Goal: Information Seeking & Learning: Learn about a topic

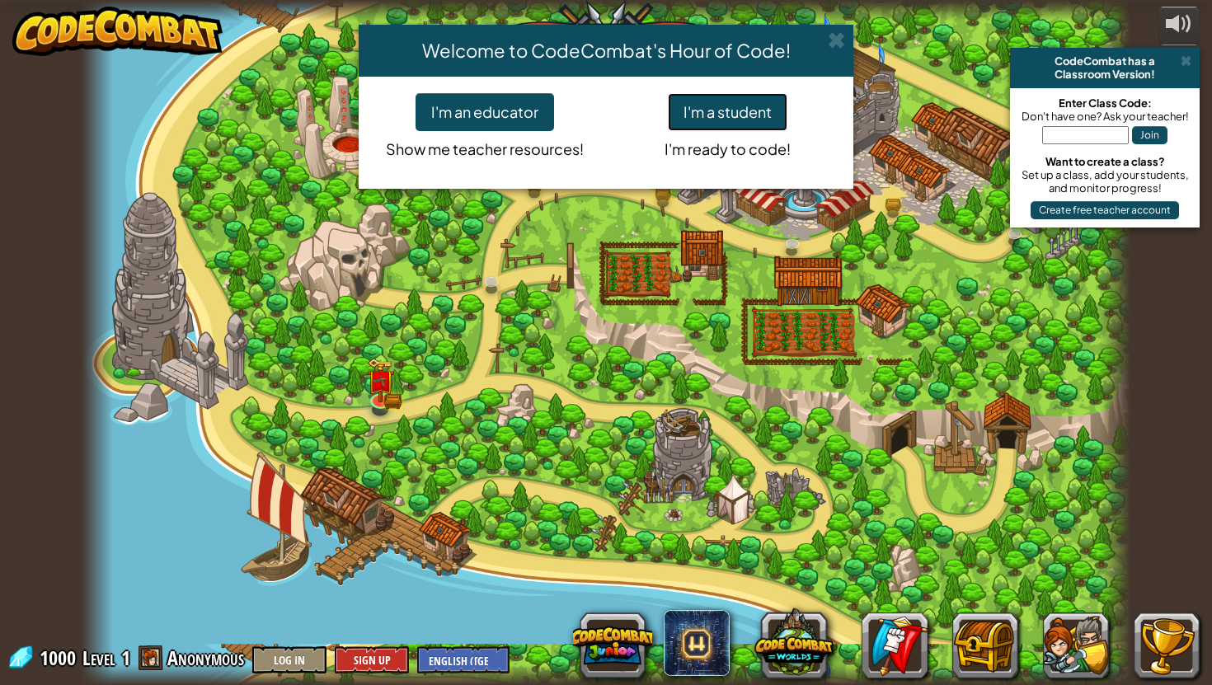
click at [688, 107] on button "I'm a student" at bounding box center [728, 112] width 120 height 38
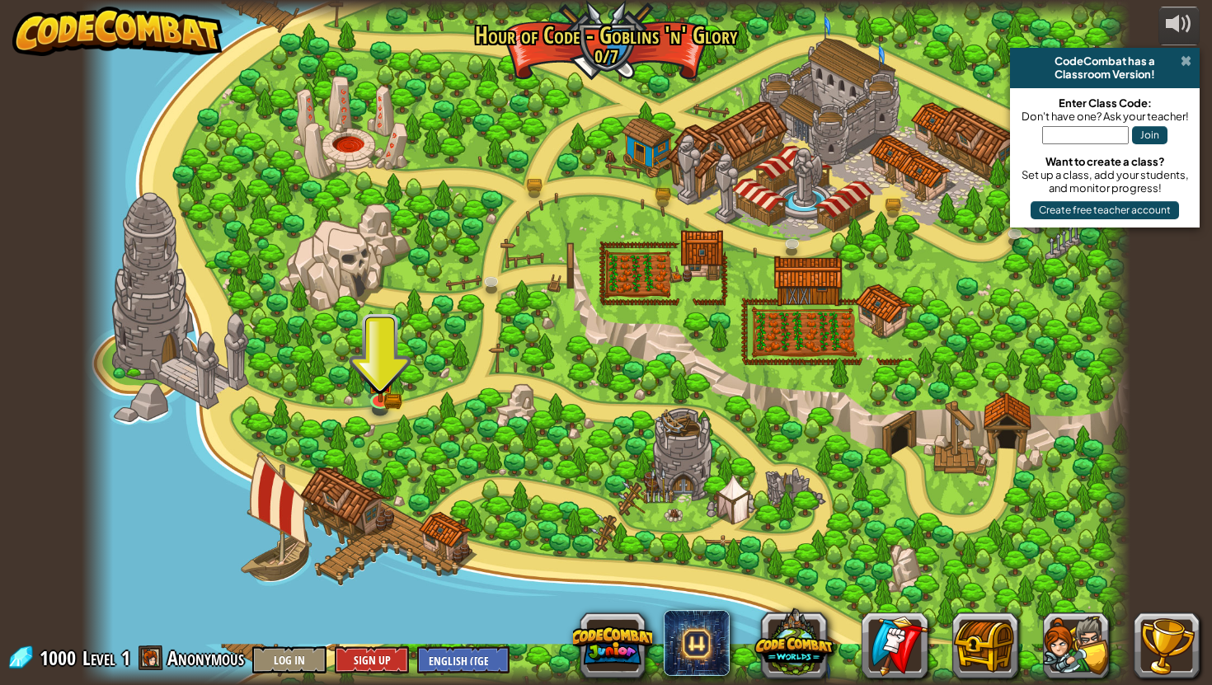
click at [1187, 63] on span at bounding box center [1186, 60] width 11 height 13
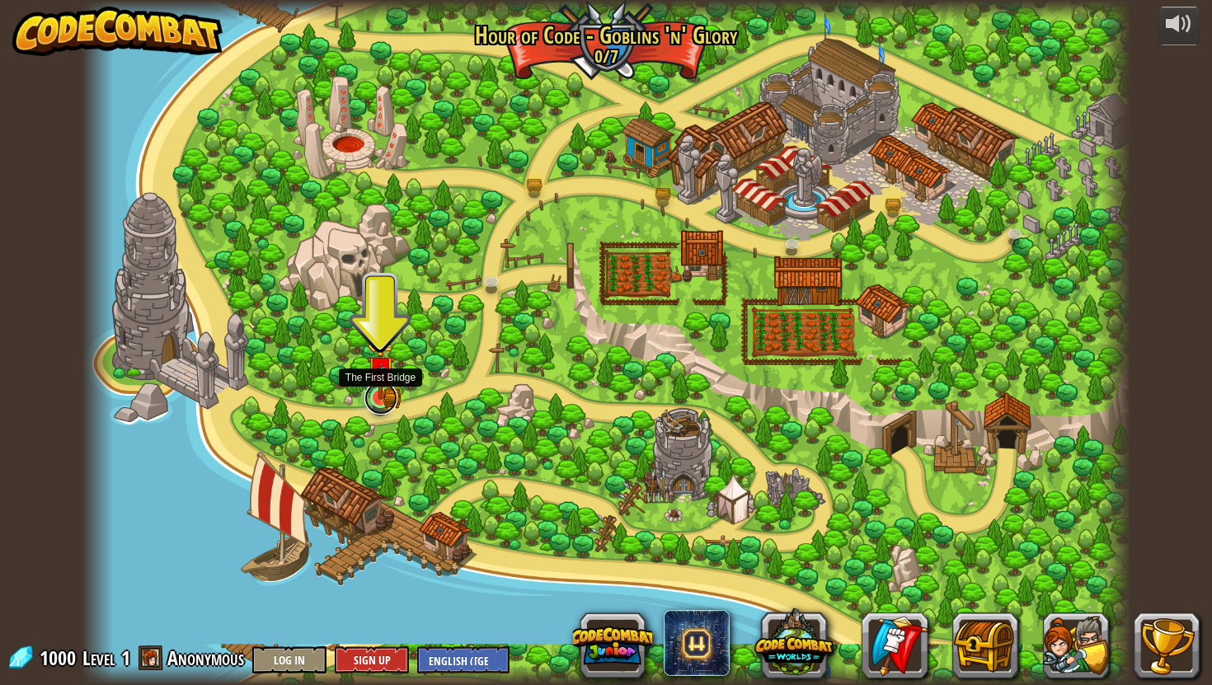
click at [380, 400] on link at bounding box center [380, 398] width 33 height 33
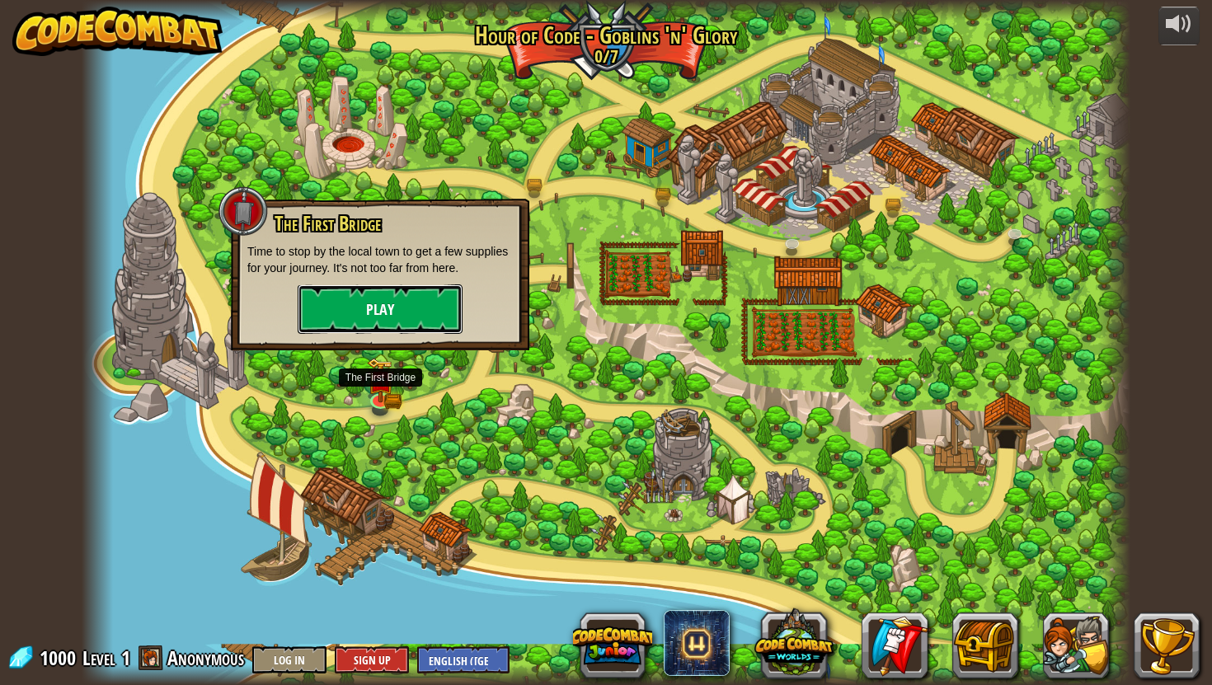
click at [374, 317] on button "Play" at bounding box center [380, 308] width 165 height 49
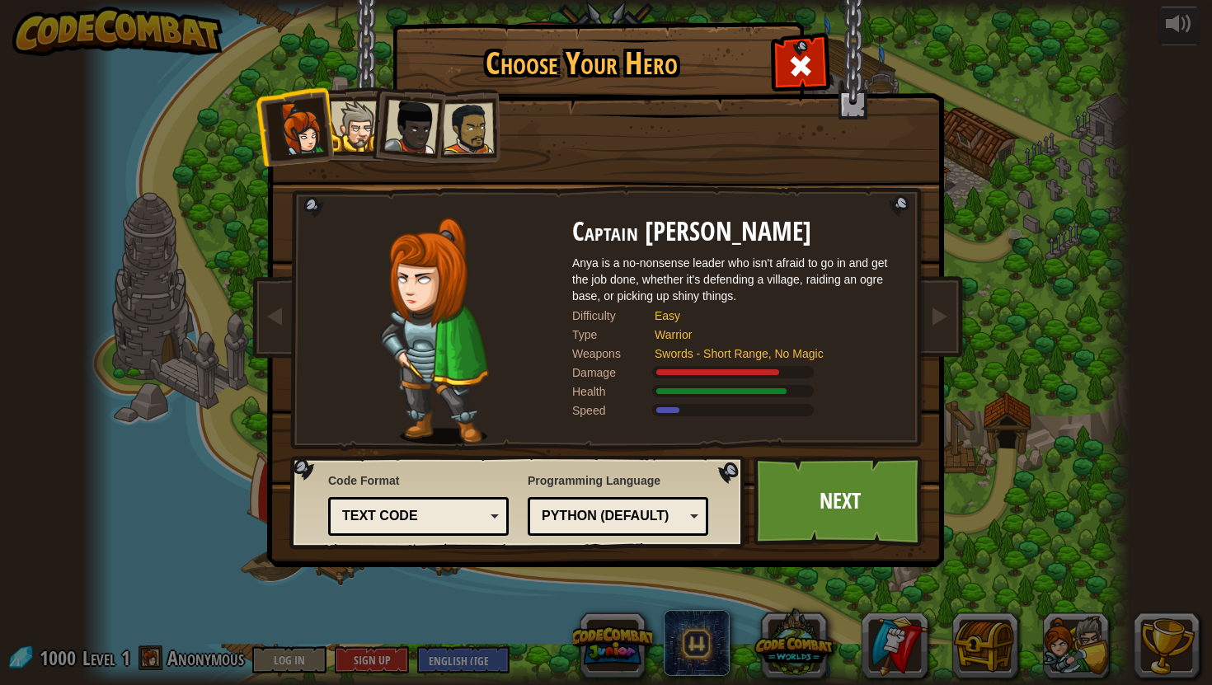
click at [363, 136] on div at bounding box center [356, 126] width 50 height 50
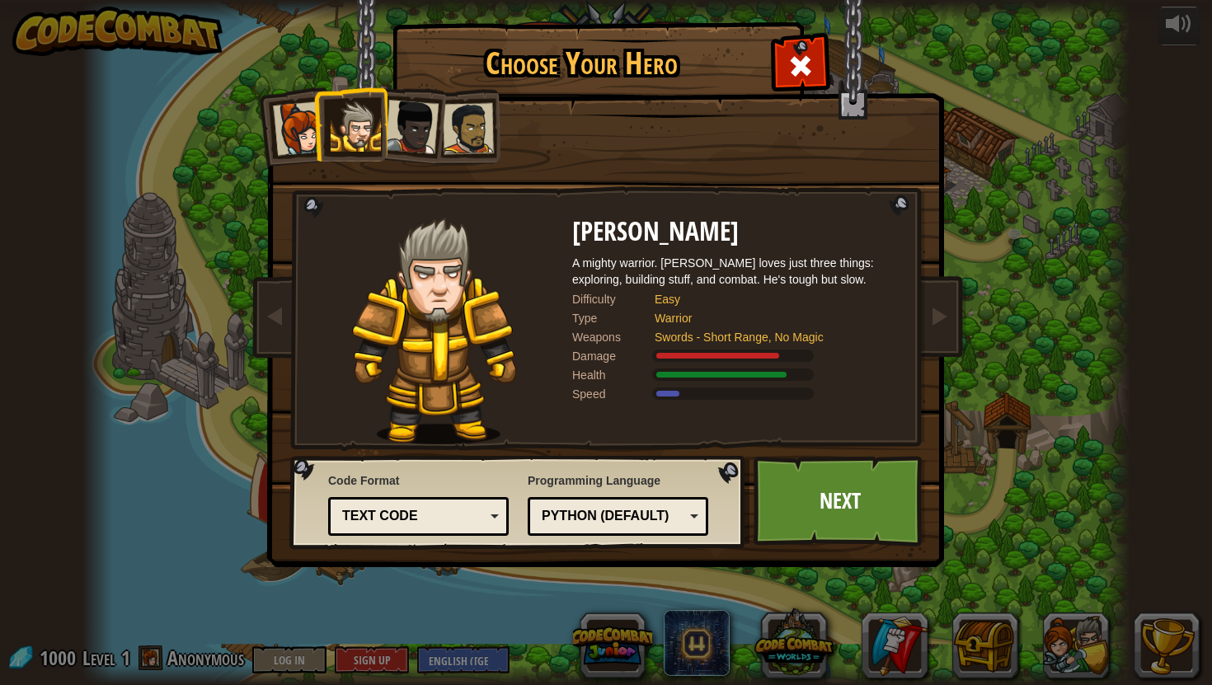
click at [398, 130] on div at bounding box center [411, 127] width 54 height 54
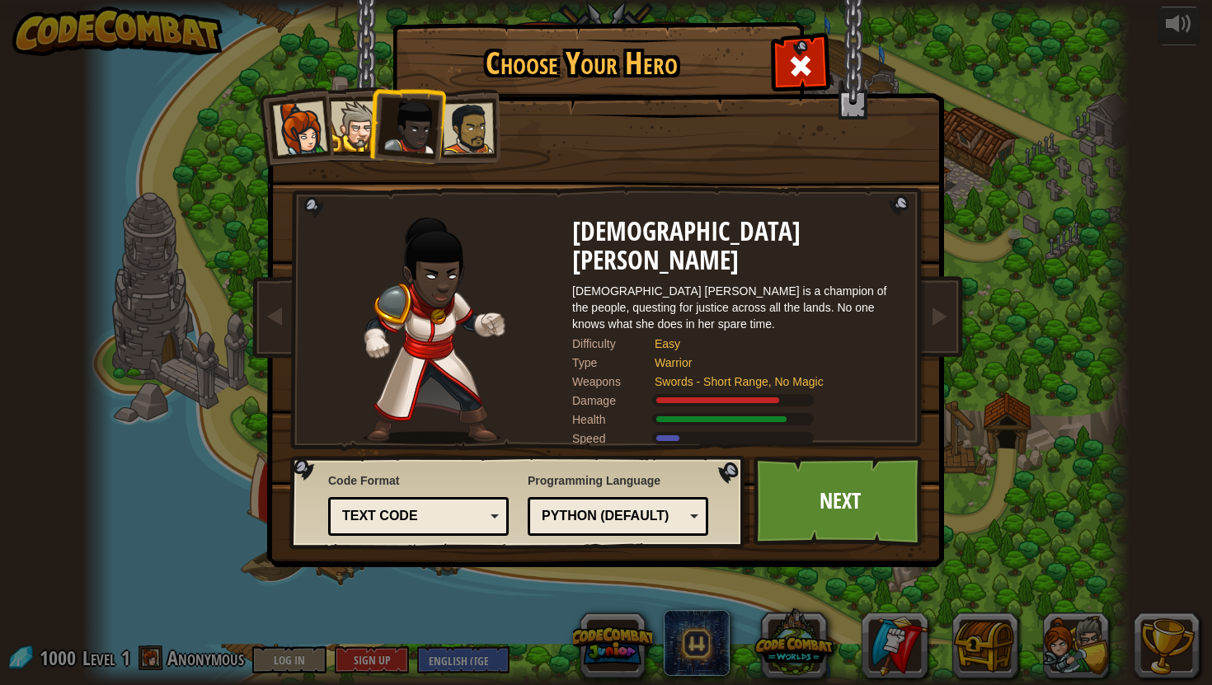
click at [451, 128] on div at bounding box center [468, 128] width 51 height 51
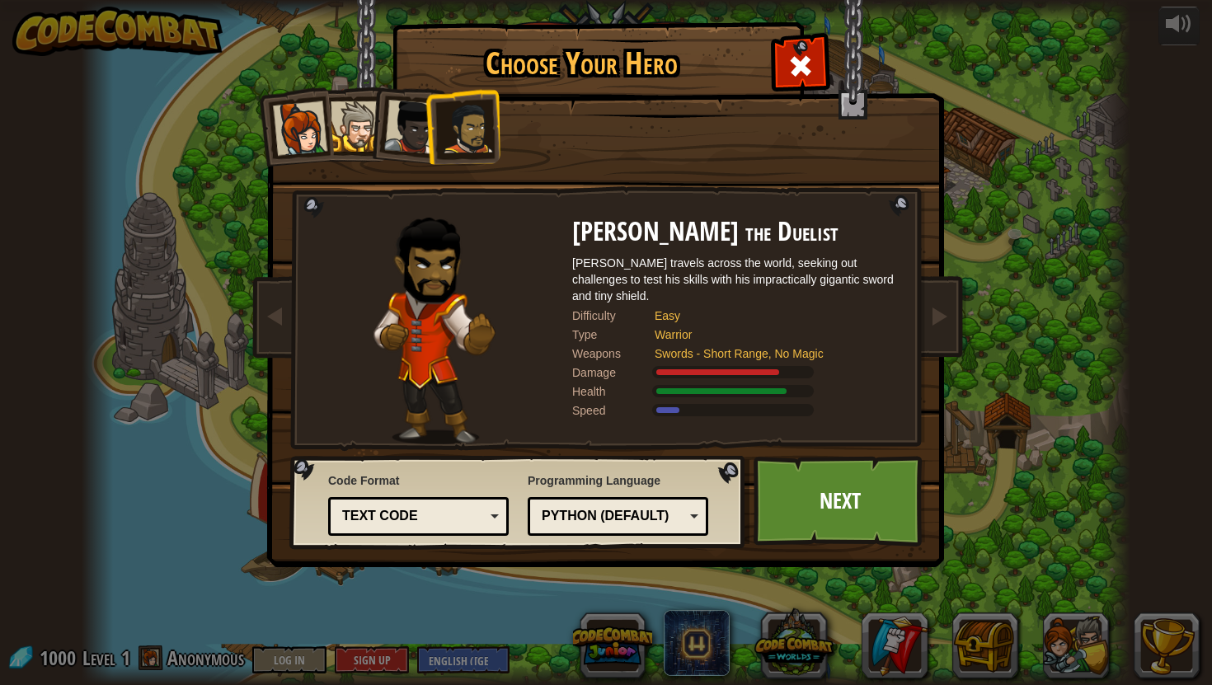
click at [407, 128] on div at bounding box center [411, 127] width 54 height 54
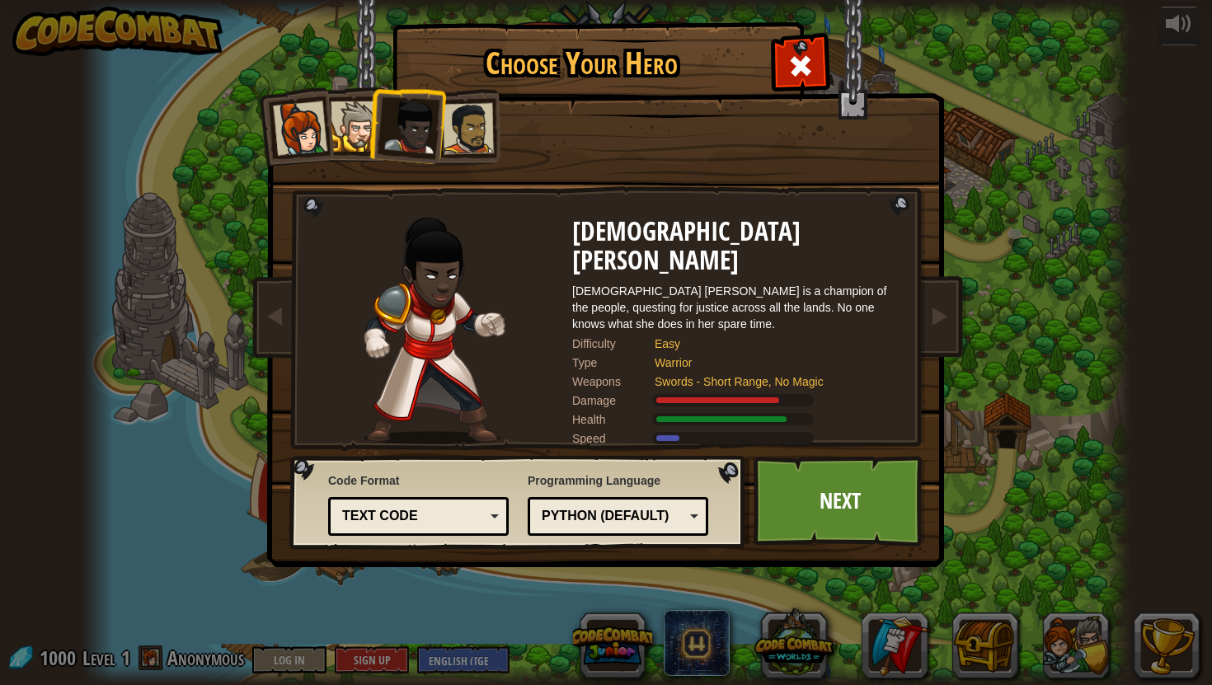
click at [461, 134] on div at bounding box center [468, 128] width 51 height 51
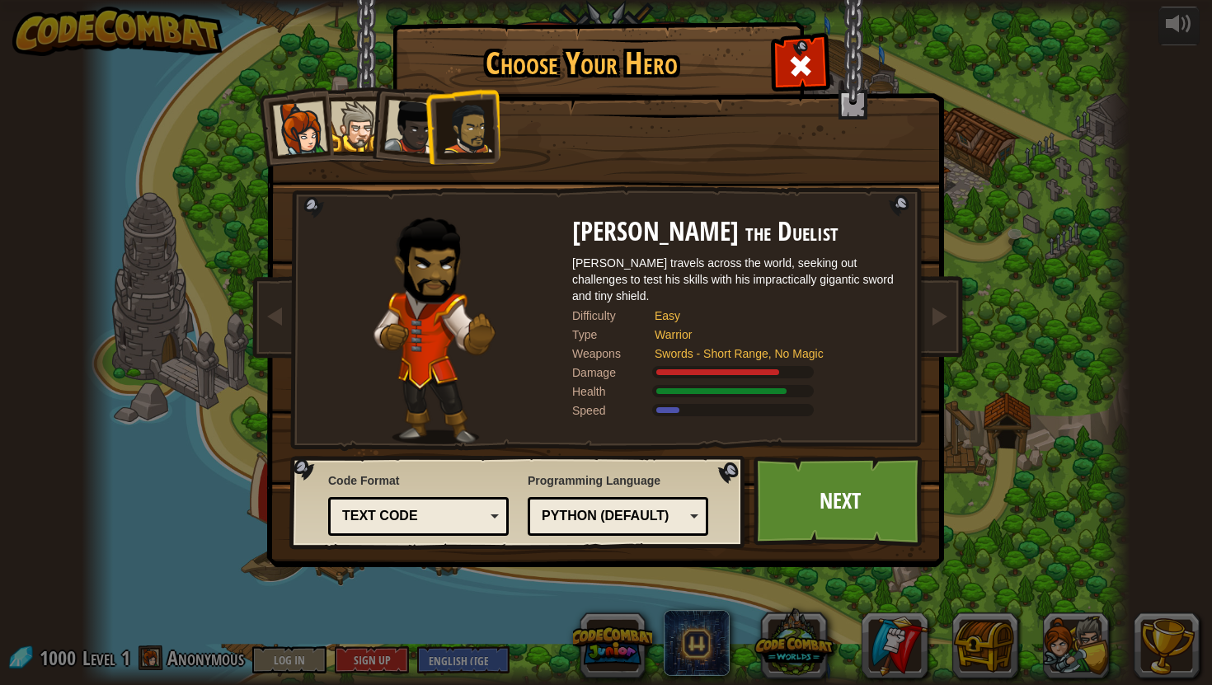
click at [482, 513] on div "Text code" at bounding box center [413, 516] width 143 height 19
click at [659, 477] on span "Programming Language" at bounding box center [618, 480] width 181 height 16
click at [635, 519] on div "Python (Default)" at bounding box center [613, 516] width 143 height 19
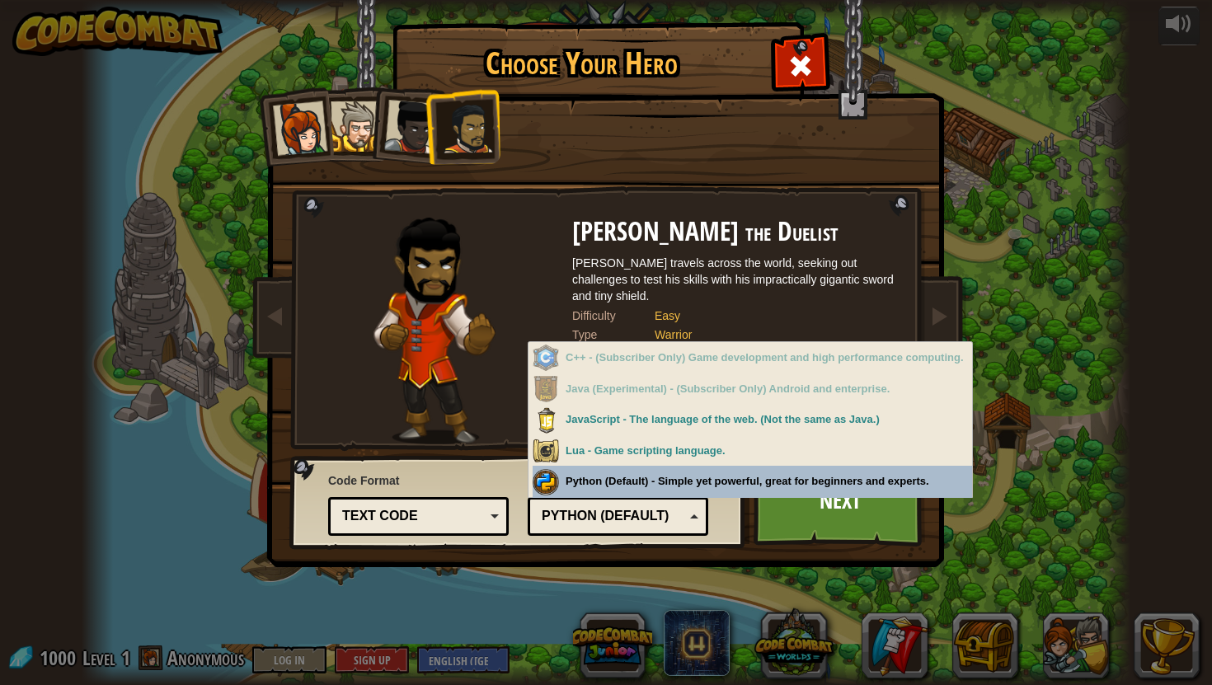
click at [695, 476] on div "Programming Language Python (Default) JavaScript Lua C++ Java (Experimental) Py…" at bounding box center [618, 502] width 181 height 68
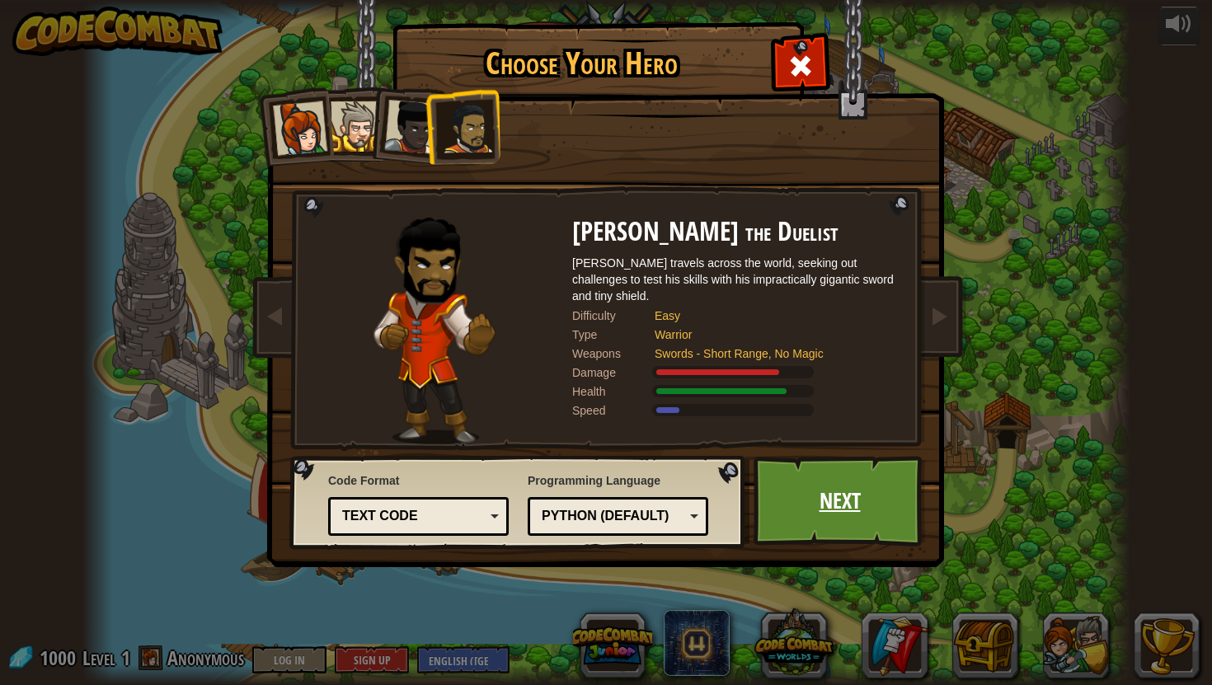
click at [797, 498] on link "Next" at bounding box center [840, 501] width 172 height 91
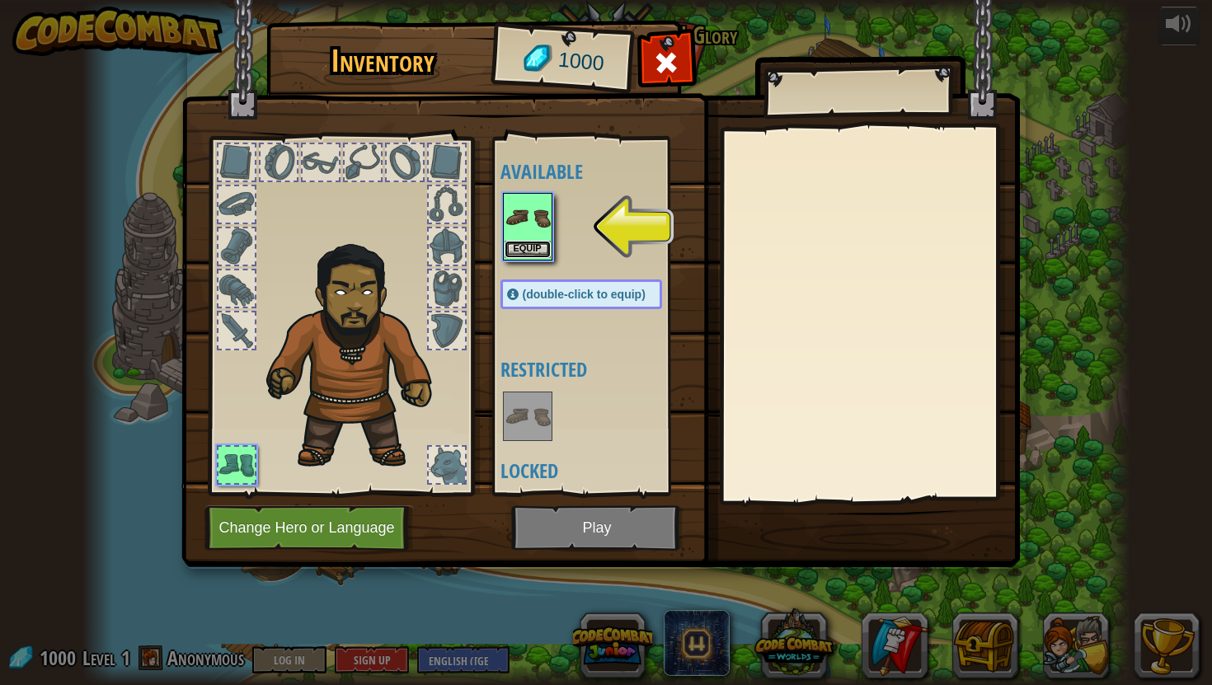
click at [538, 251] on button "Equip" at bounding box center [528, 249] width 46 height 17
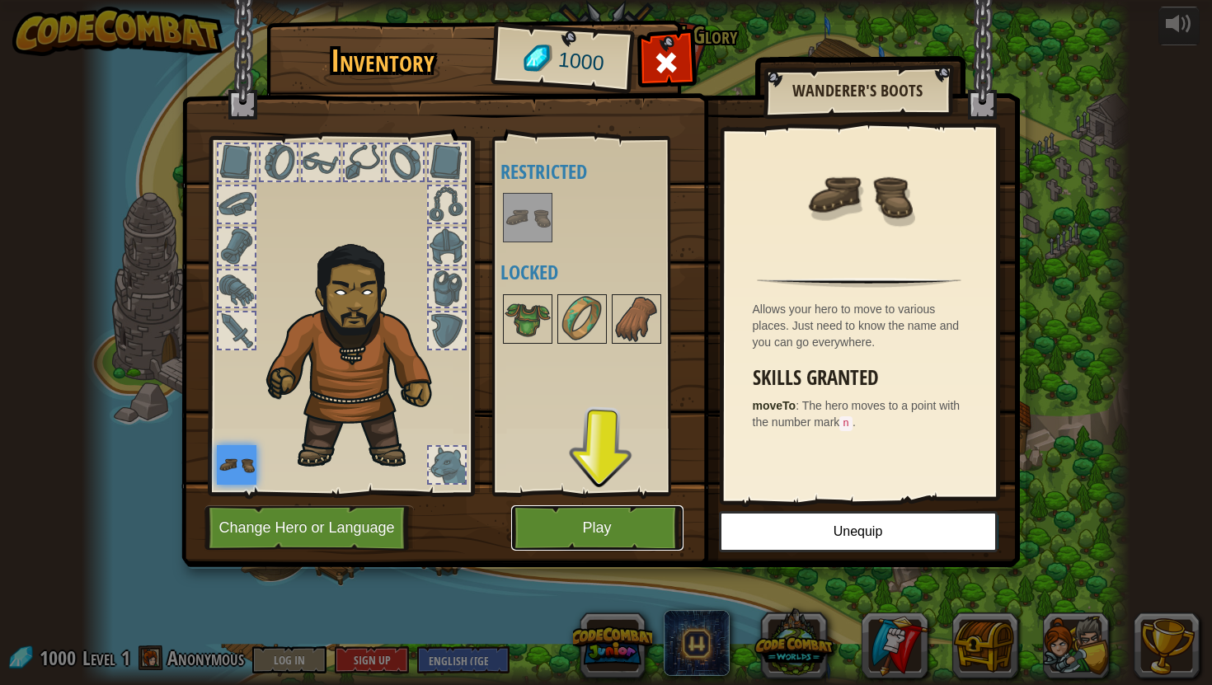
click at [617, 515] on button "Play" at bounding box center [597, 527] width 172 height 45
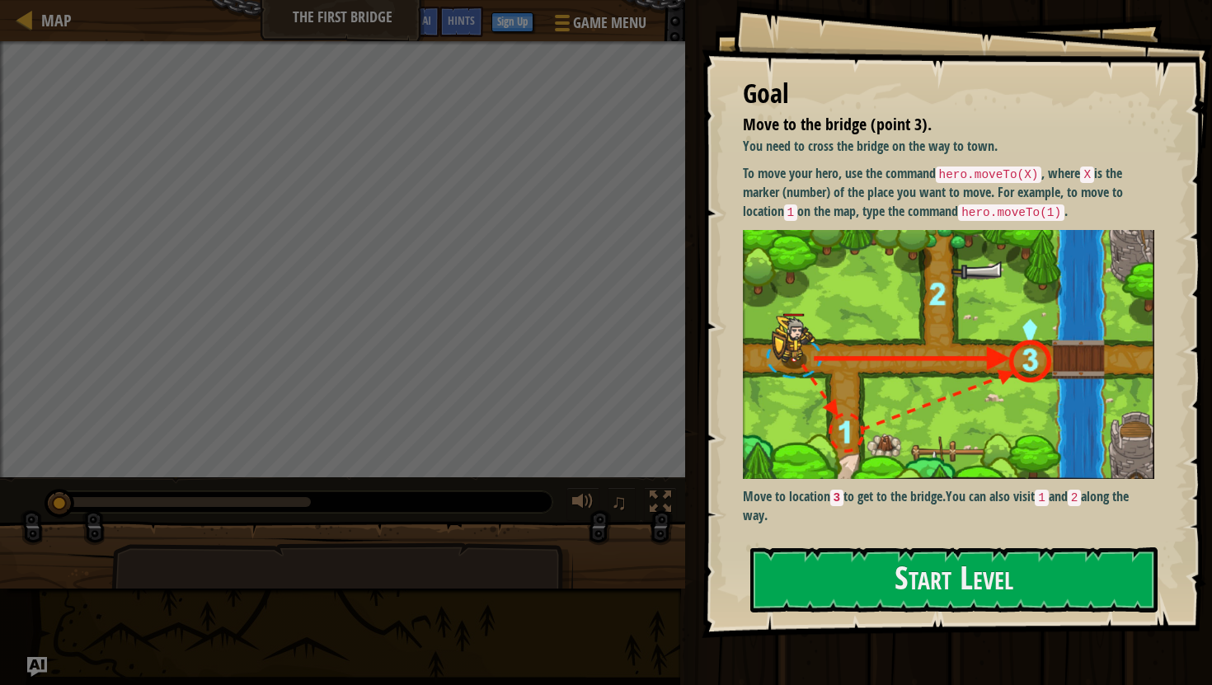
click at [847, 546] on div "Goal Move to the bridge (point 3). You need to cross the bridge on the way to t…" at bounding box center [957, 319] width 510 height 638
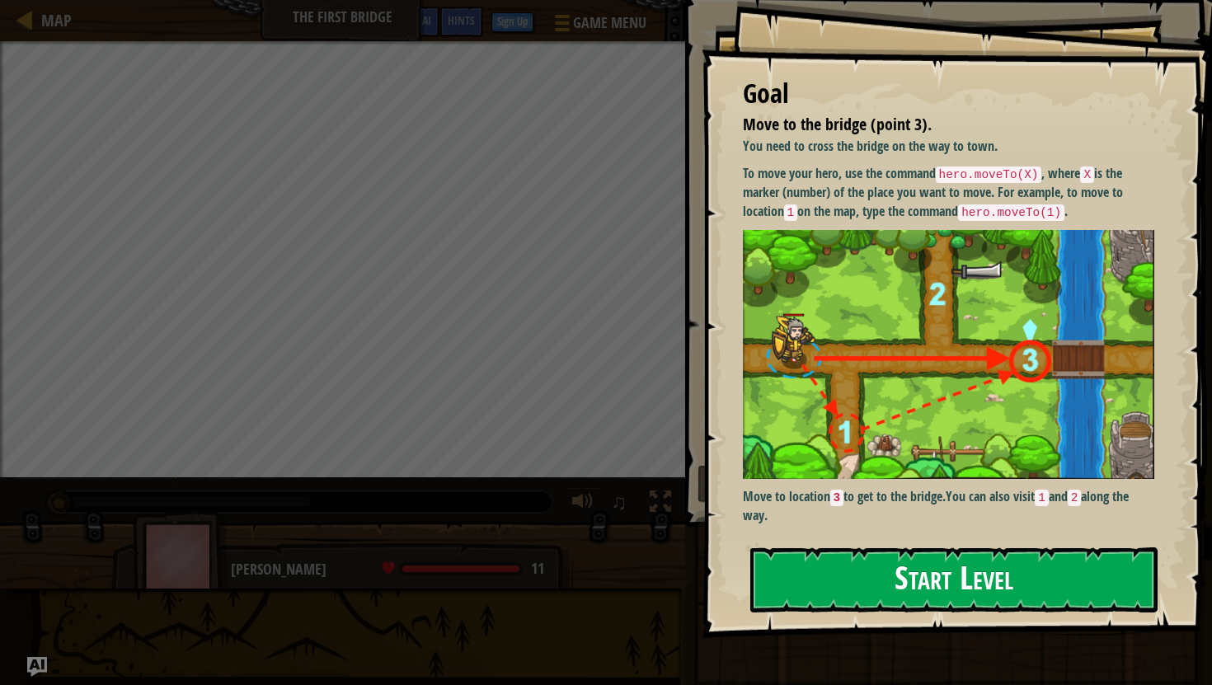
click at [844, 579] on button "Start Level" at bounding box center [953, 580] width 407 height 65
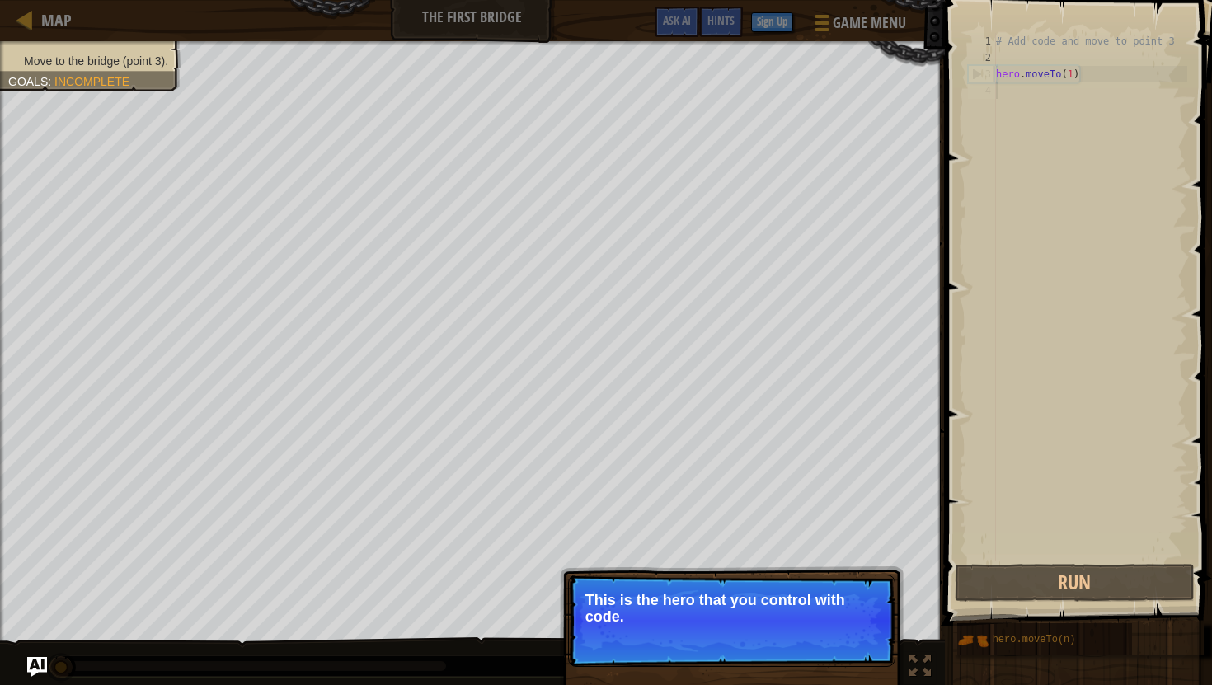
click at [726, 627] on p "Skip (esc) Continue This is the hero that you control with code." at bounding box center [731, 621] width 327 height 92
click at [866, 645] on button "Continue" at bounding box center [848, 638] width 68 height 21
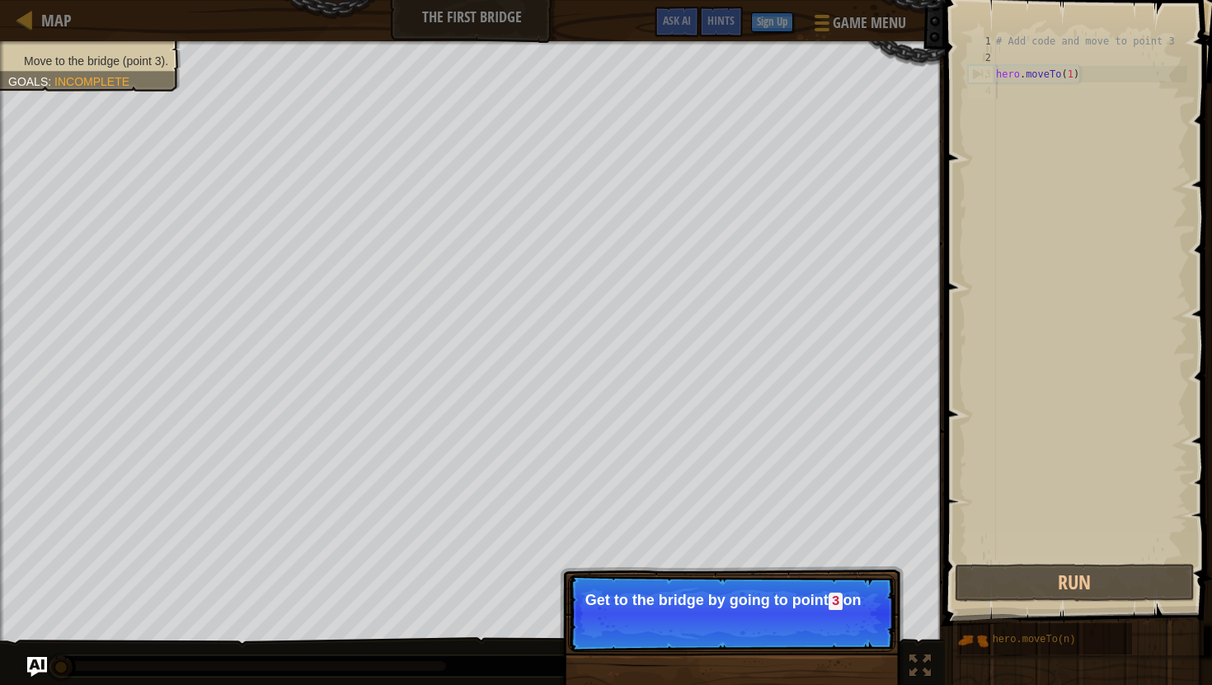
click at [863, 636] on p "Skip (esc) Continue Get to the bridge by going to point 3 on" at bounding box center [731, 614] width 327 height 78
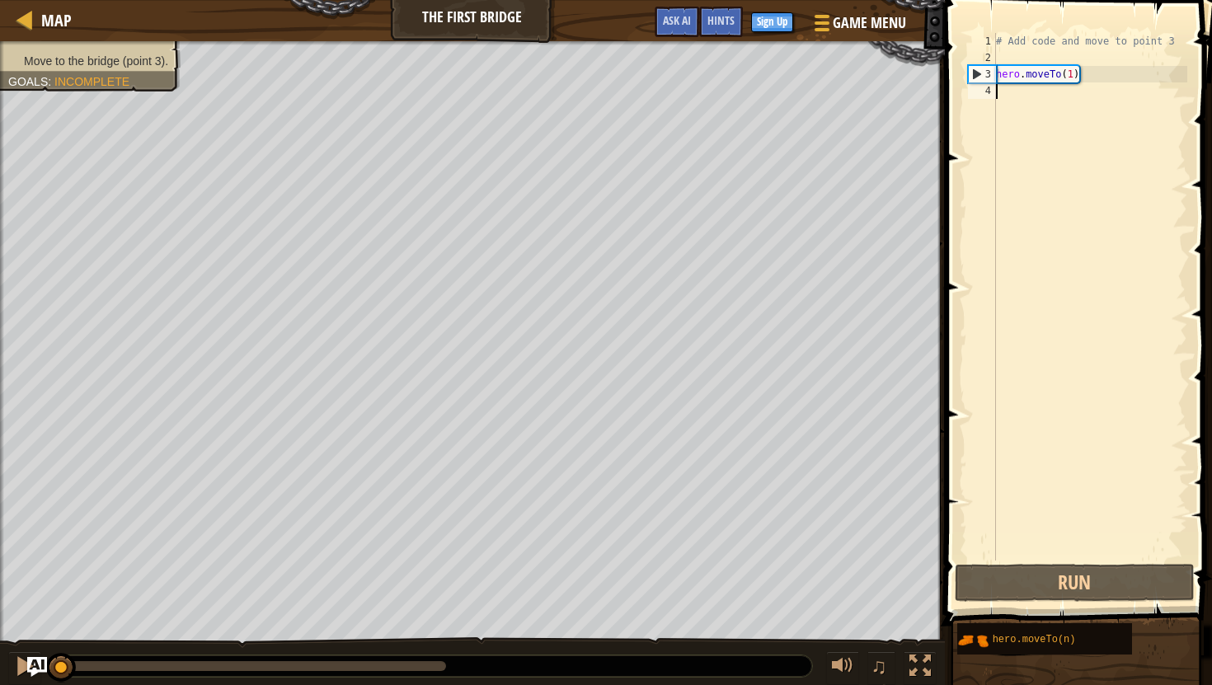
click at [1033, 92] on div "# Add code and move to point 3 hero . moveTo ( 1 )" at bounding box center [1090, 313] width 195 height 561
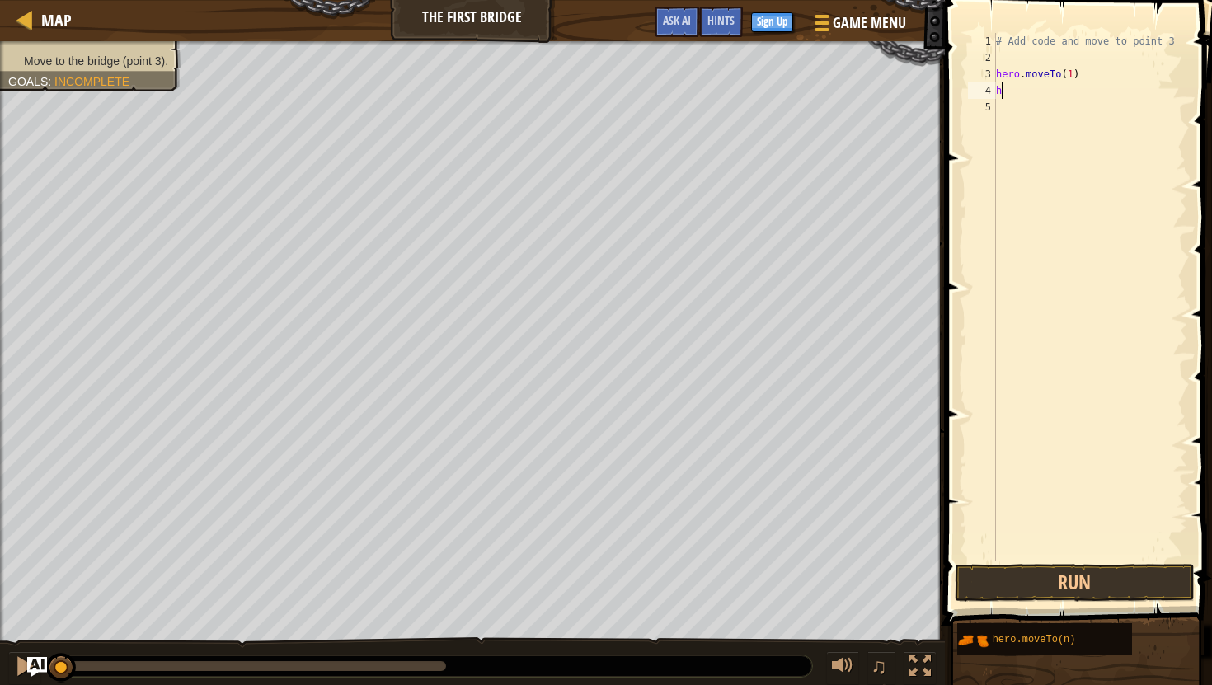
click at [1074, 72] on div "# Add code and move to point 3 hero . moveTo ( 1 ) h" at bounding box center [1090, 313] width 195 height 561
type textarea "hero.moveTo(1)"
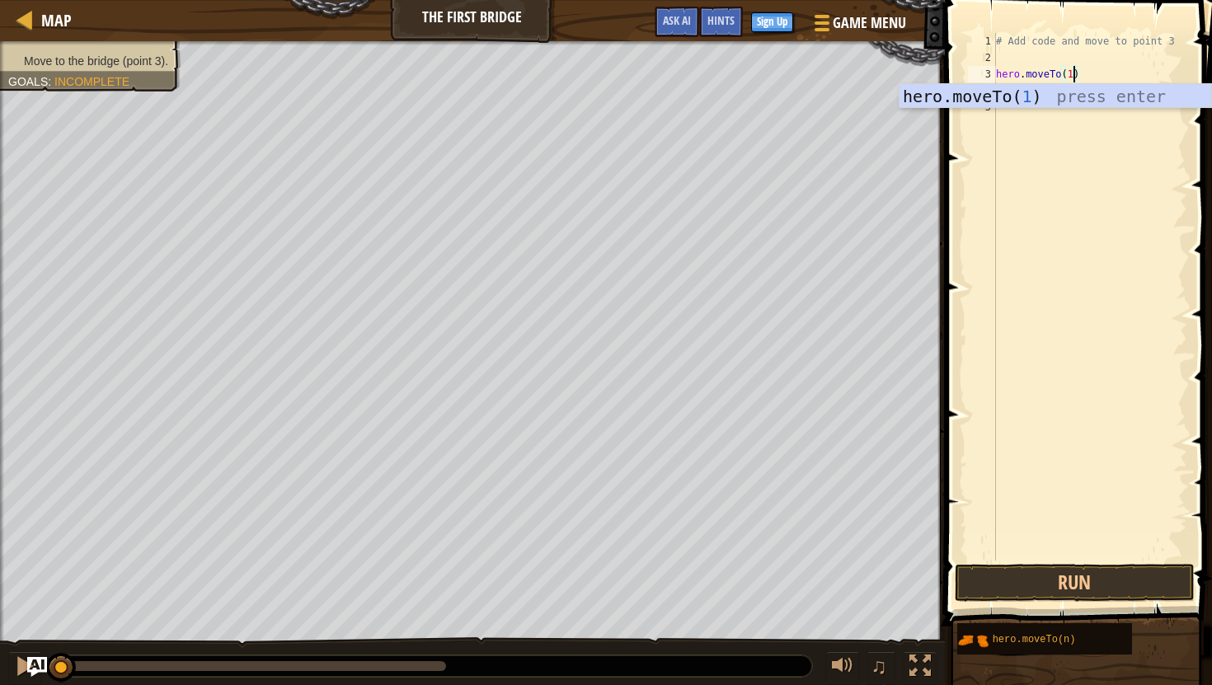
click at [1051, 179] on div "# Add code and move to point 3 hero . moveTo ( 1 ) h" at bounding box center [1090, 313] width 195 height 561
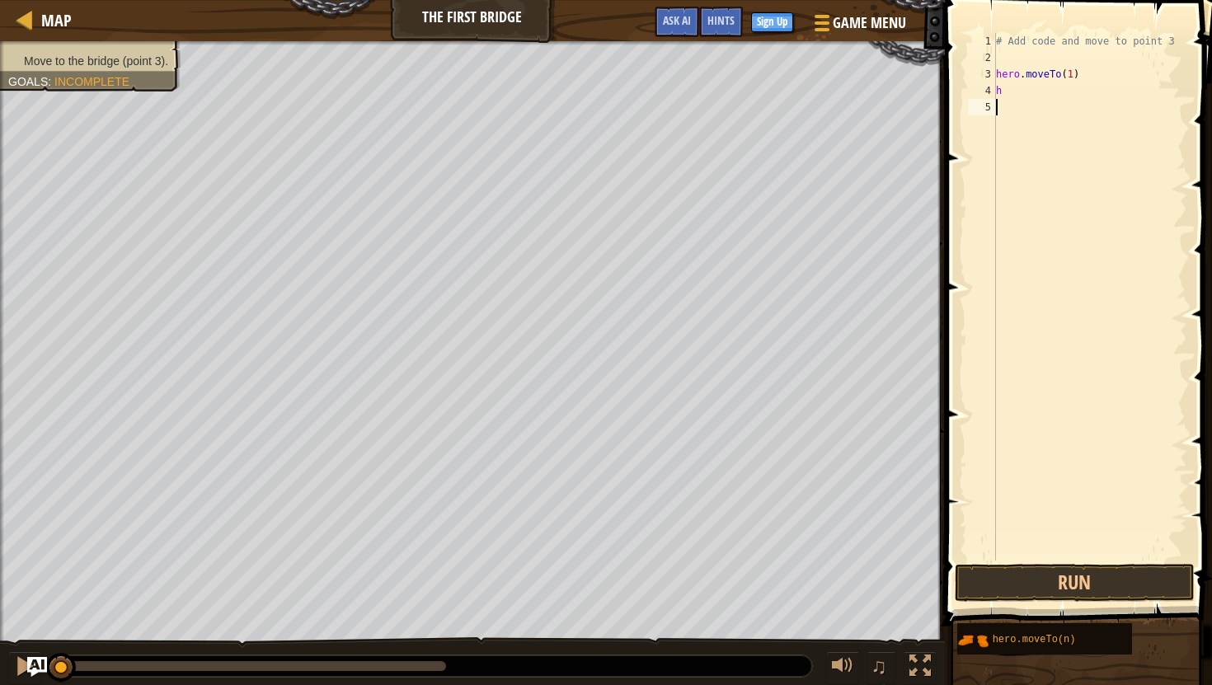
scroll to position [7, 0]
click at [1027, 85] on div "# Add code and move to point 3 hero . moveTo ( 1 ) h" at bounding box center [1090, 313] width 195 height 561
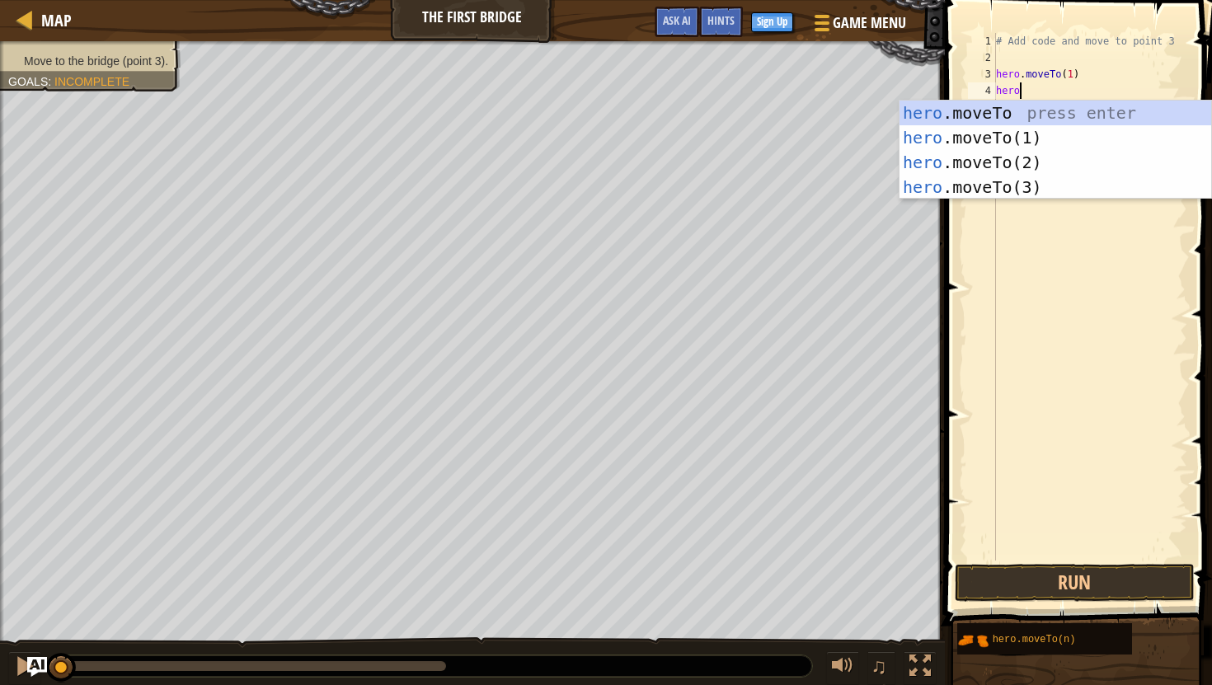
scroll to position [7, 1]
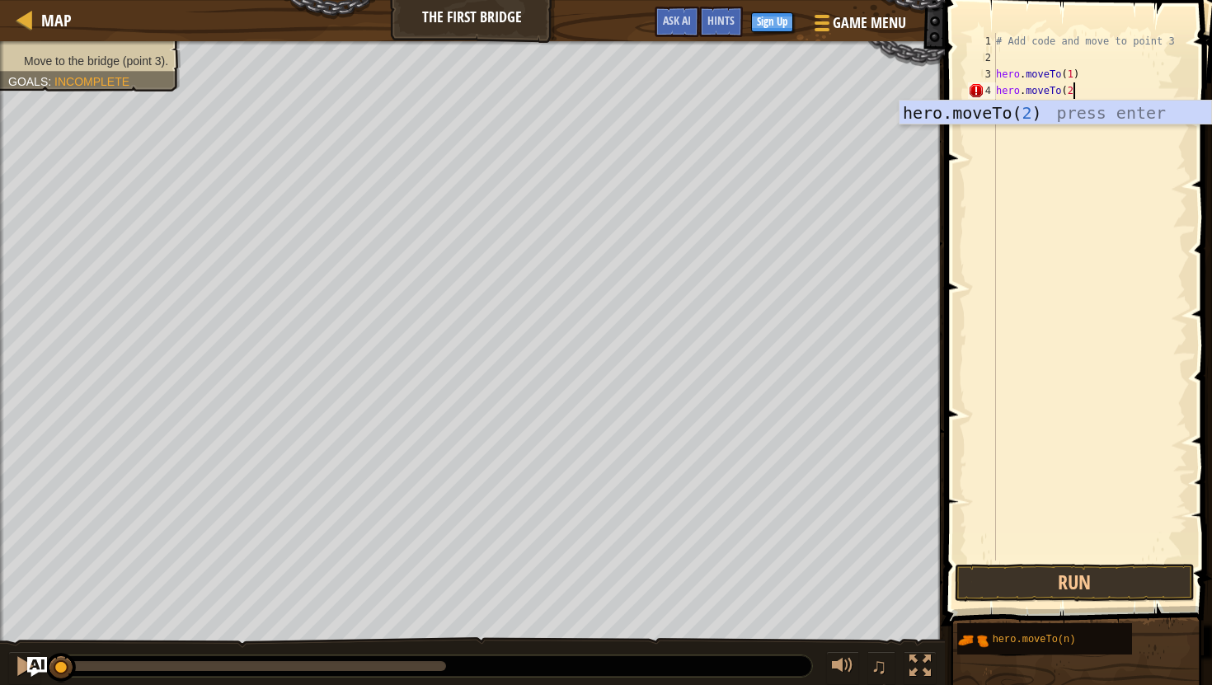
type textarea "hero.moveTo(2)"
type textarea "hero.moveTo(3)"
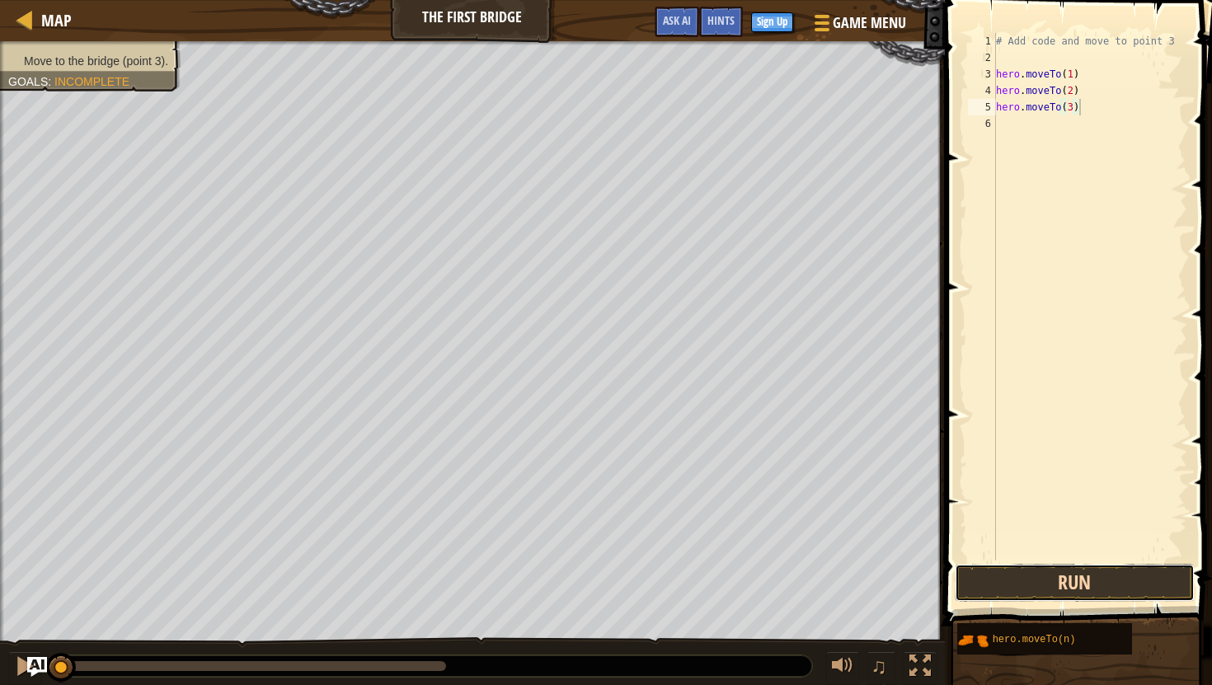
click at [1046, 595] on button "Run" at bounding box center [1075, 583] width 240 height 38
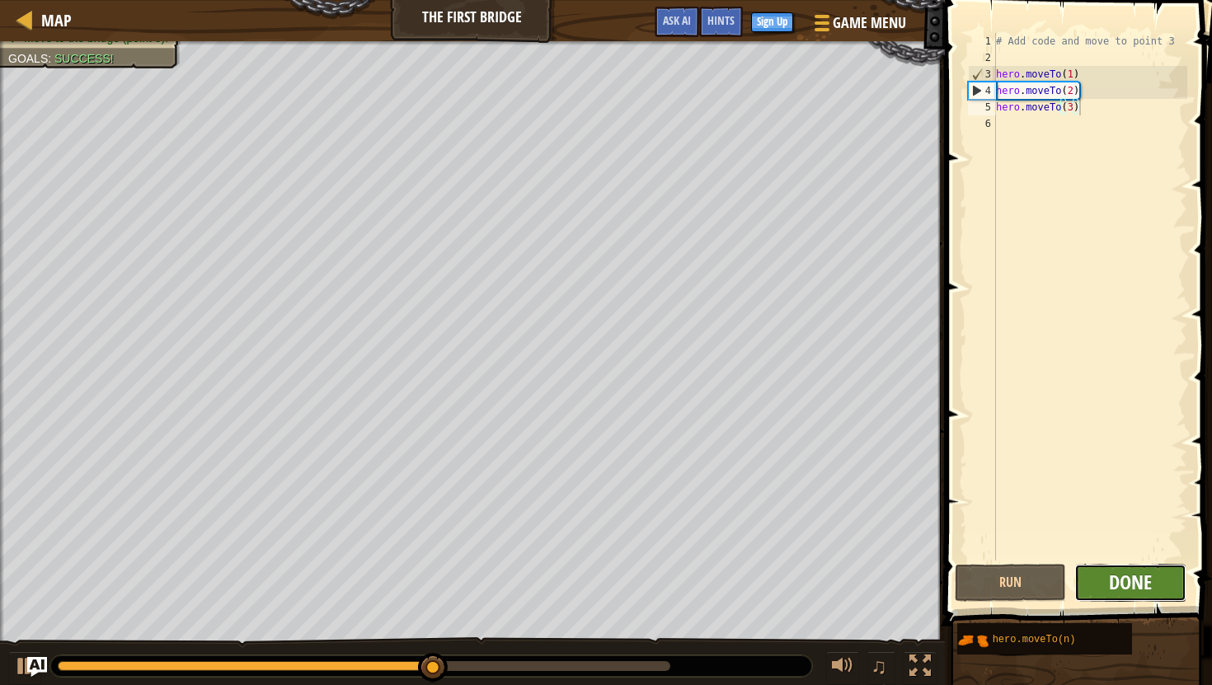
click at [1121, 593] on span "Done" at bounding box center [1130, 582] width 43 height 26
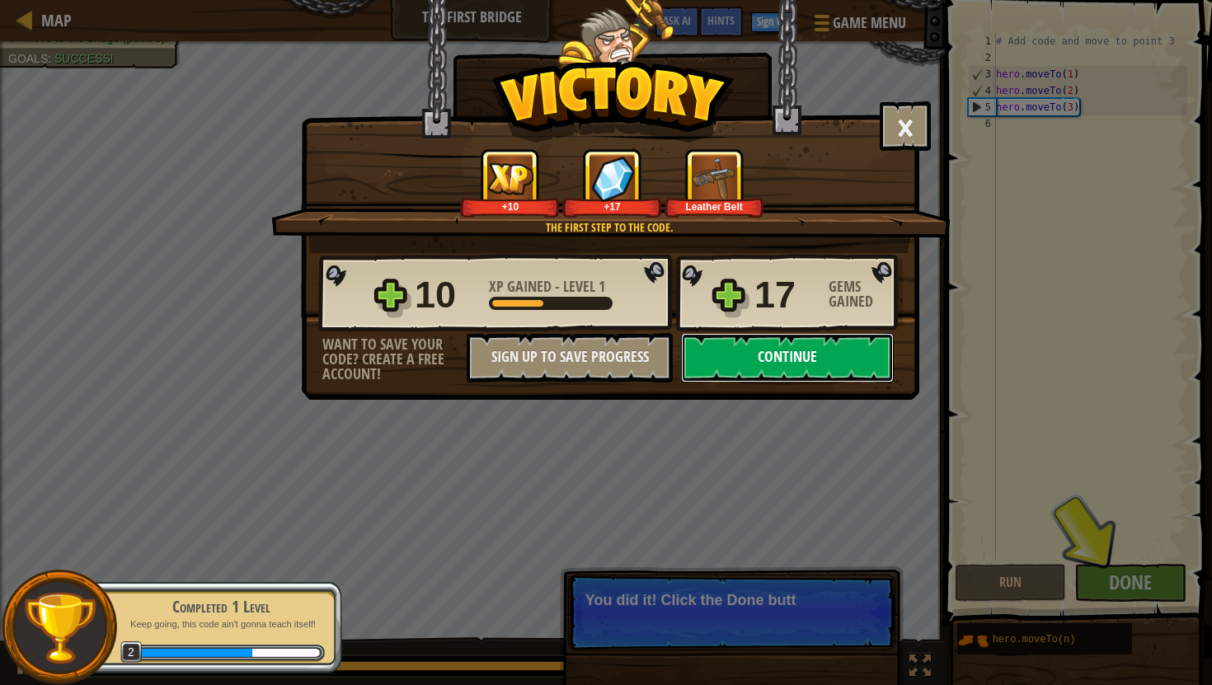
click at [803, 360] on button "Continue" at bounding box center [787, 357] width 213 height 49
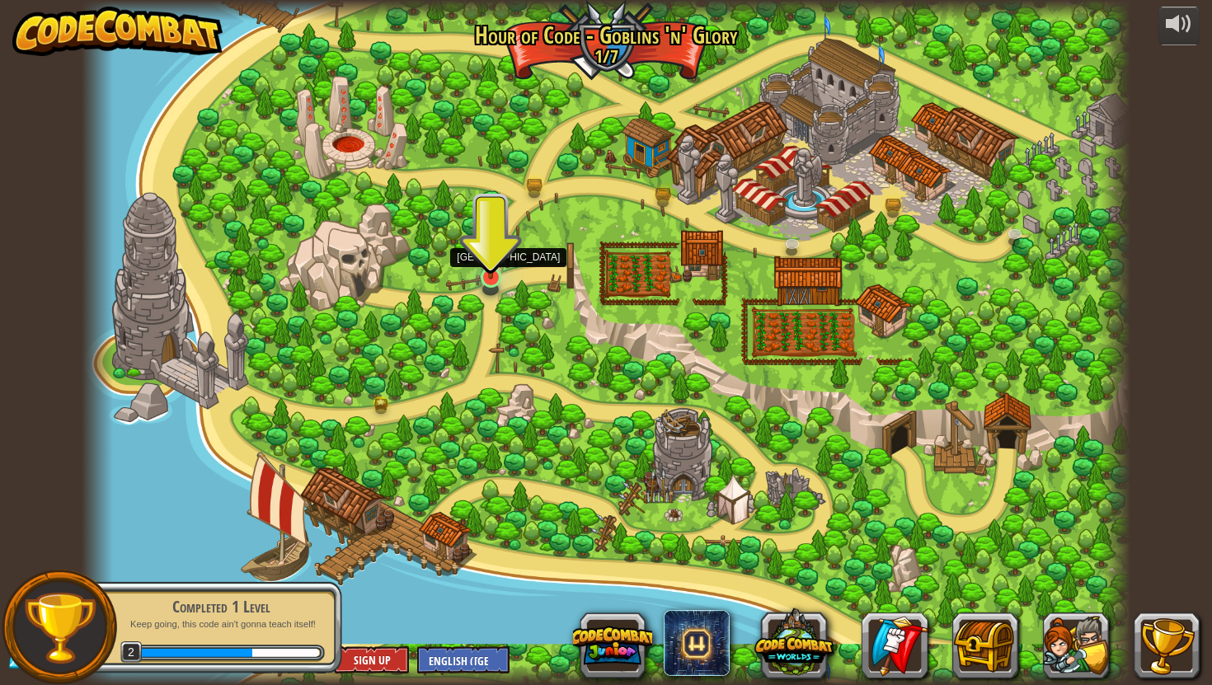
click at [487, 271] on img at bounding box center [490, 248] width 27 height 63
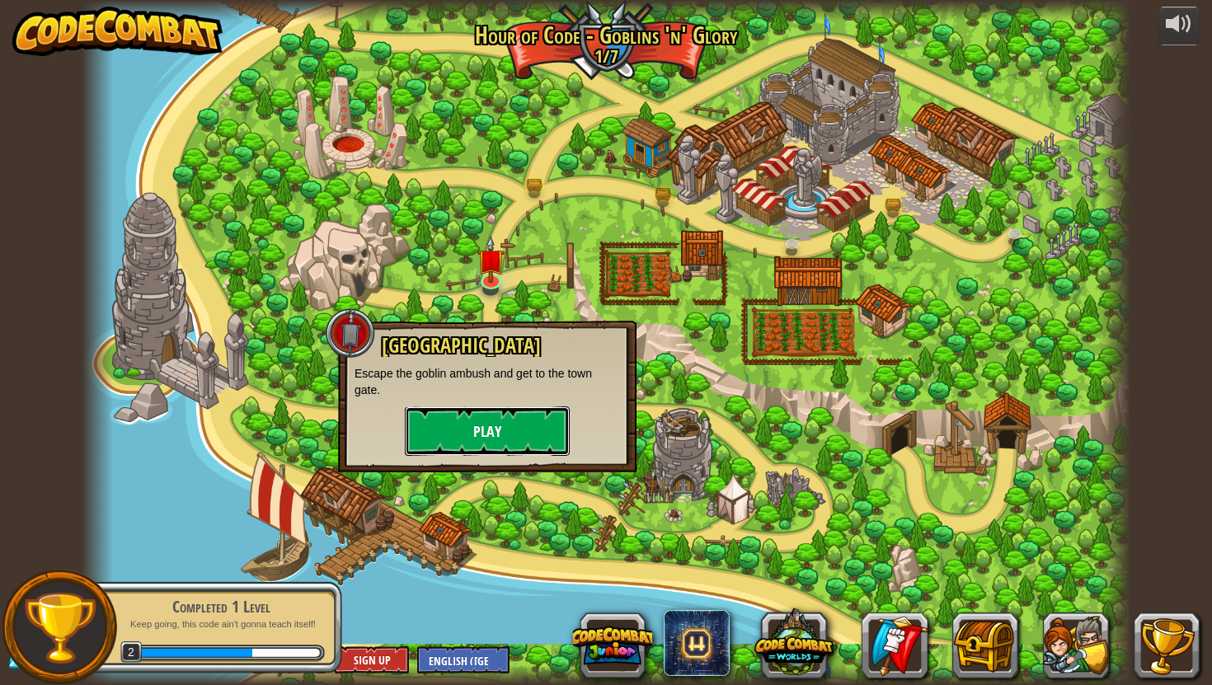
click at [487, 430] on button "Play" at bounding box center [487, 431] width 165 height 49
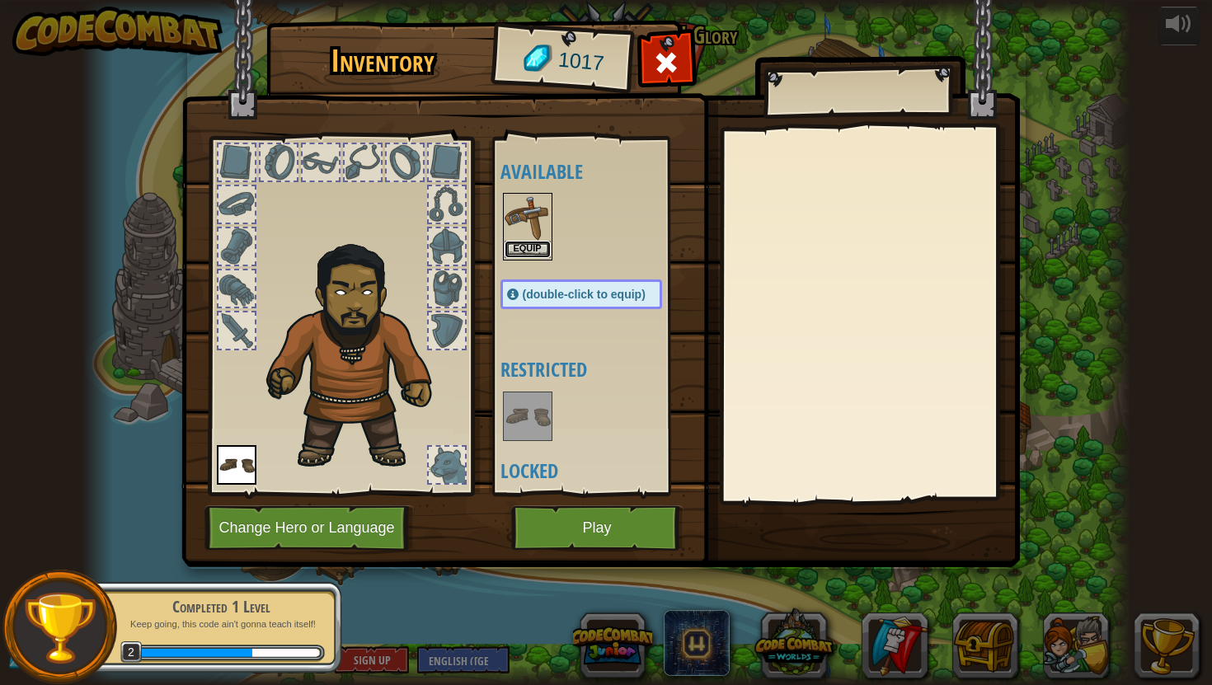
click at [525, 250] on button "Equip" at bounding box center [528, 249] width 46 height 17
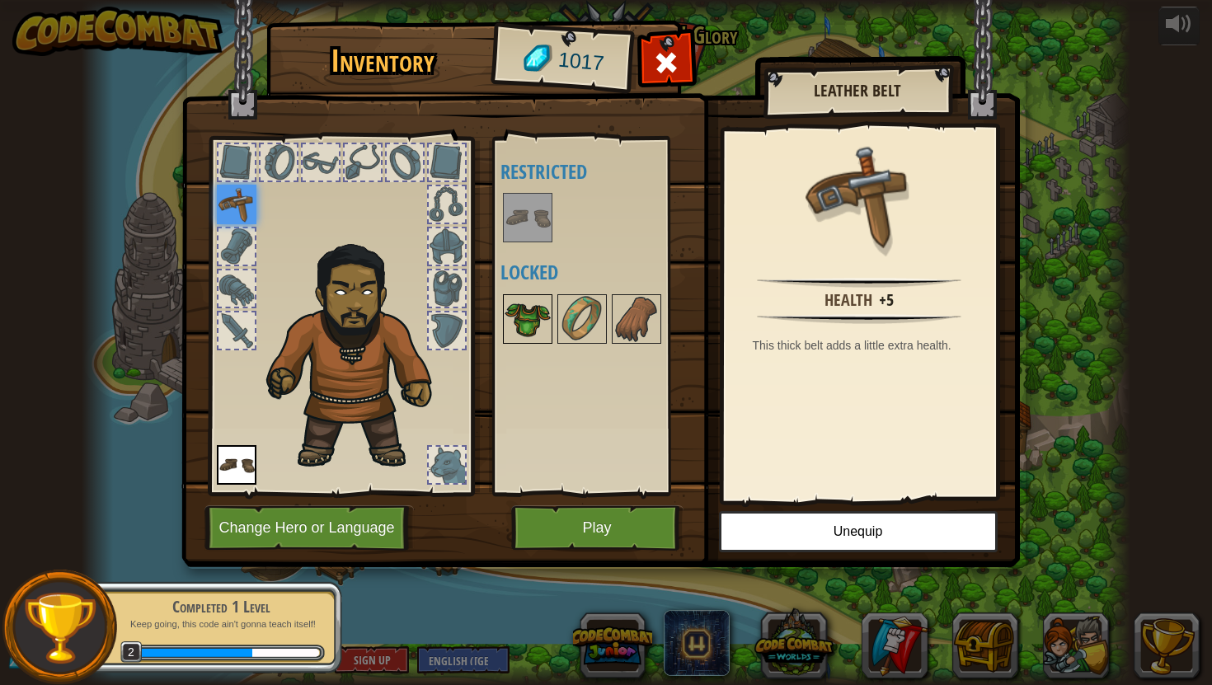
click at [529, 313] on img at bounding box center [528, 319] width 46 height 46
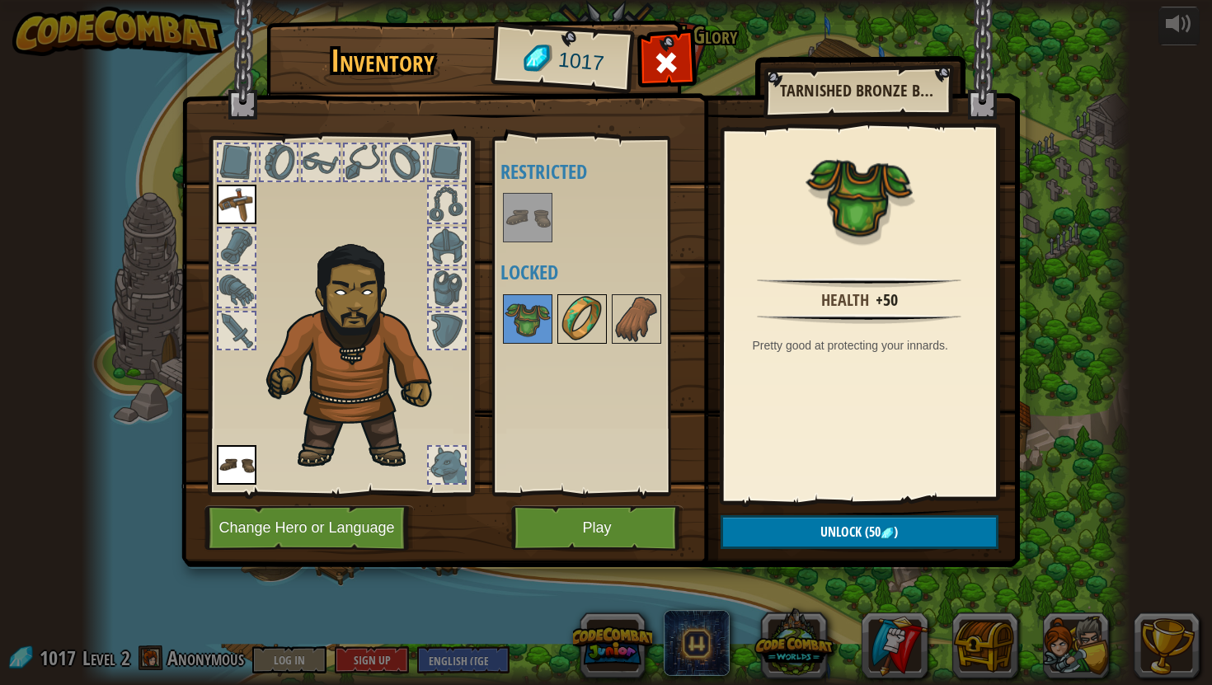
click at [563, 314] on img at bounding box center [582, 319] width 46 height 46
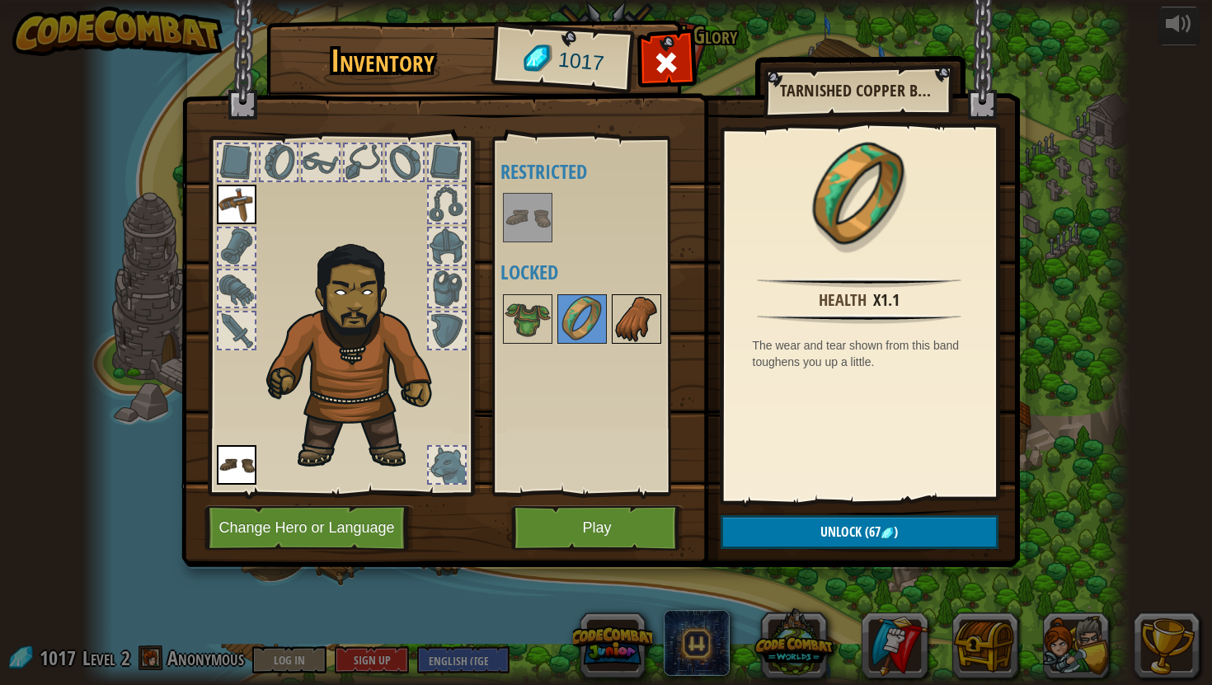
click at [637, 311] on img at bounding box center [637, 319] width 46 height 46
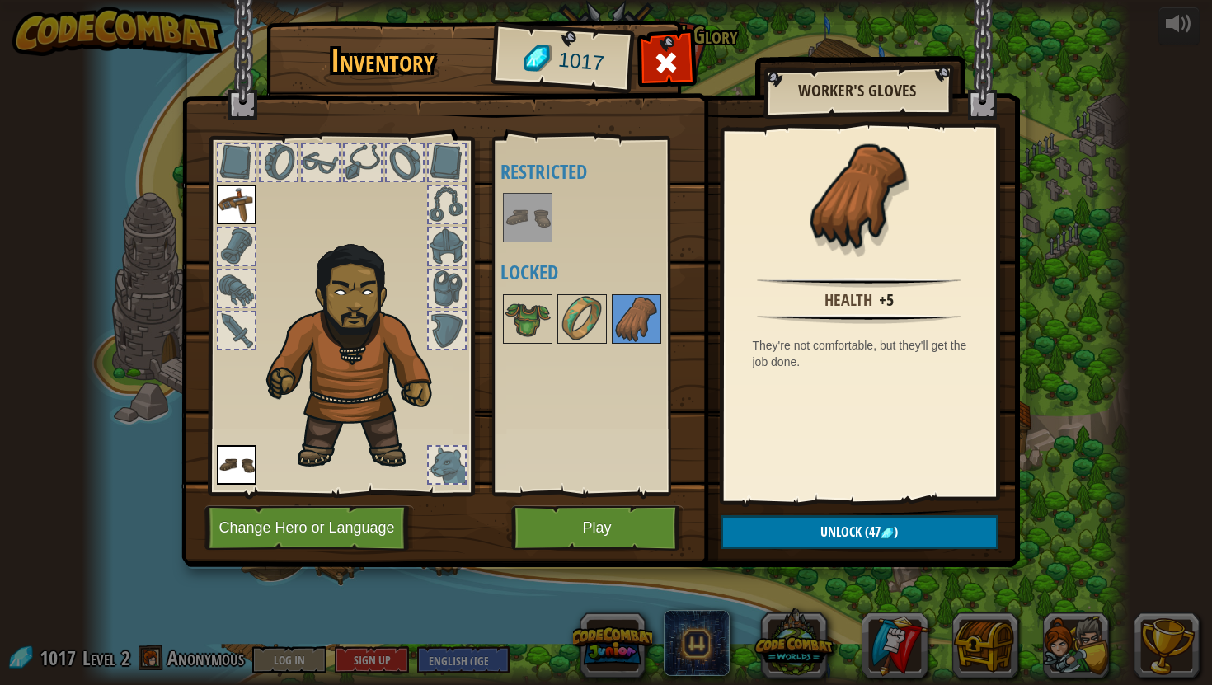
click at [239, 331] on div at bounding box center [237, 331] width 36 height 36
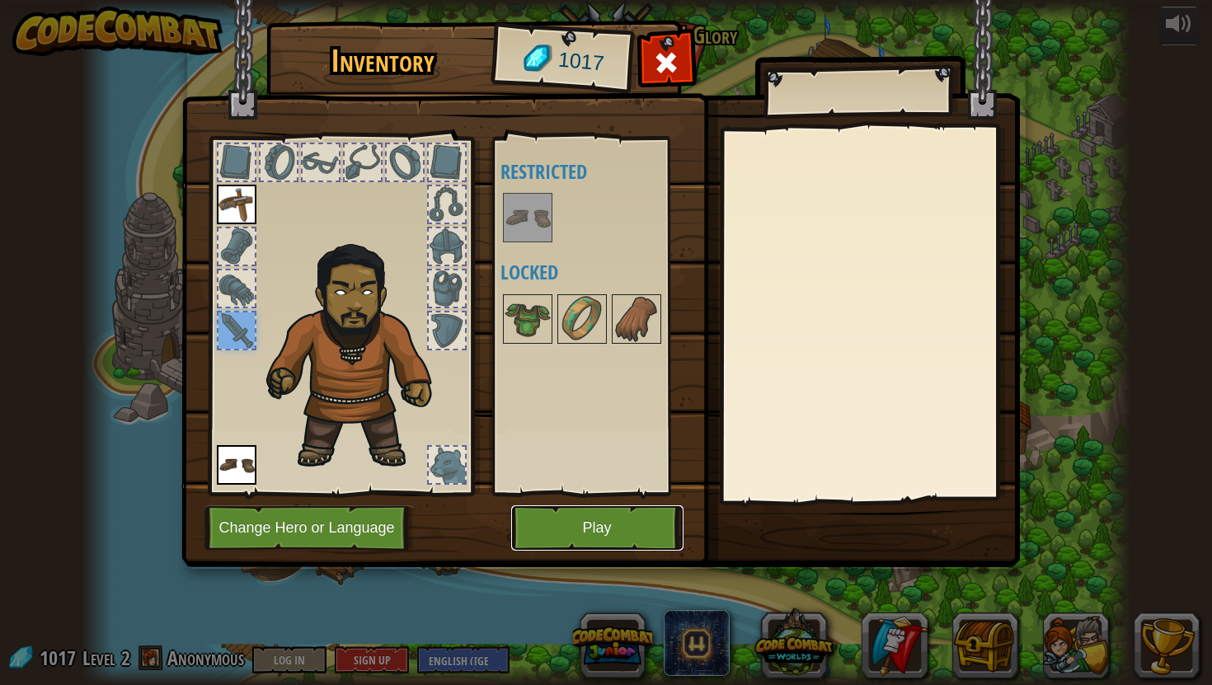
click at [630, 542] on button "Play" at bounding box center [597, 527] width 172 height 45
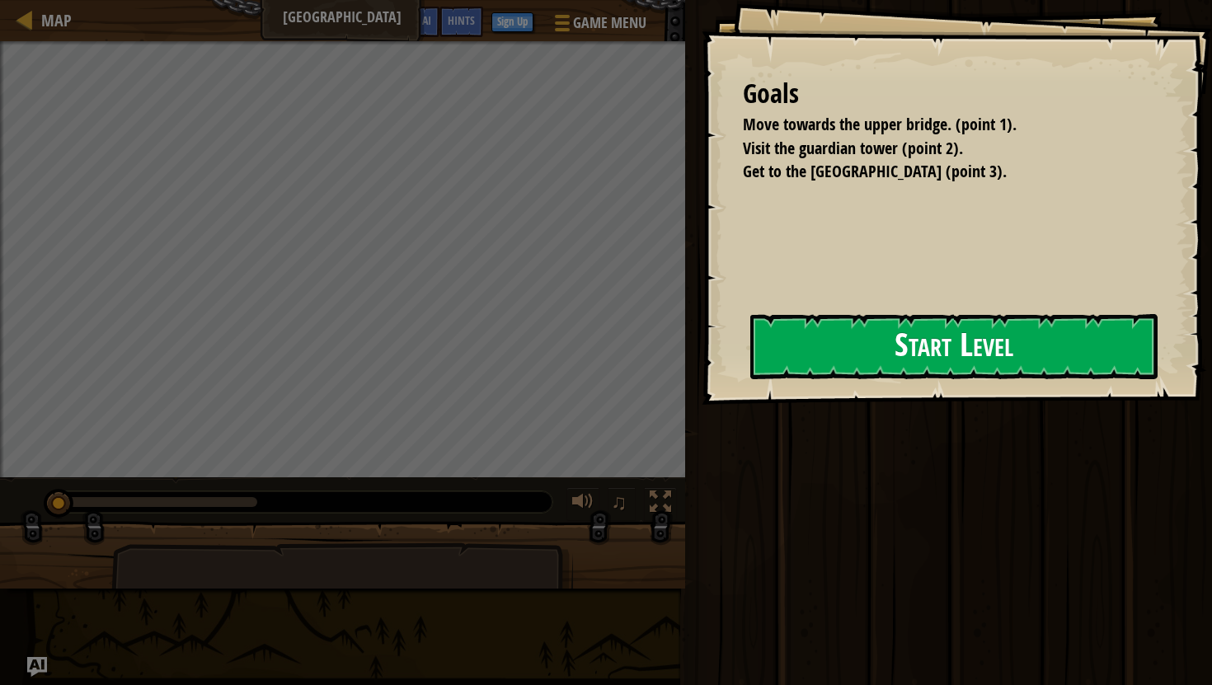
click at [806, 350] on button "Start Level" at bounding box center [953, 346] width 407 height 65
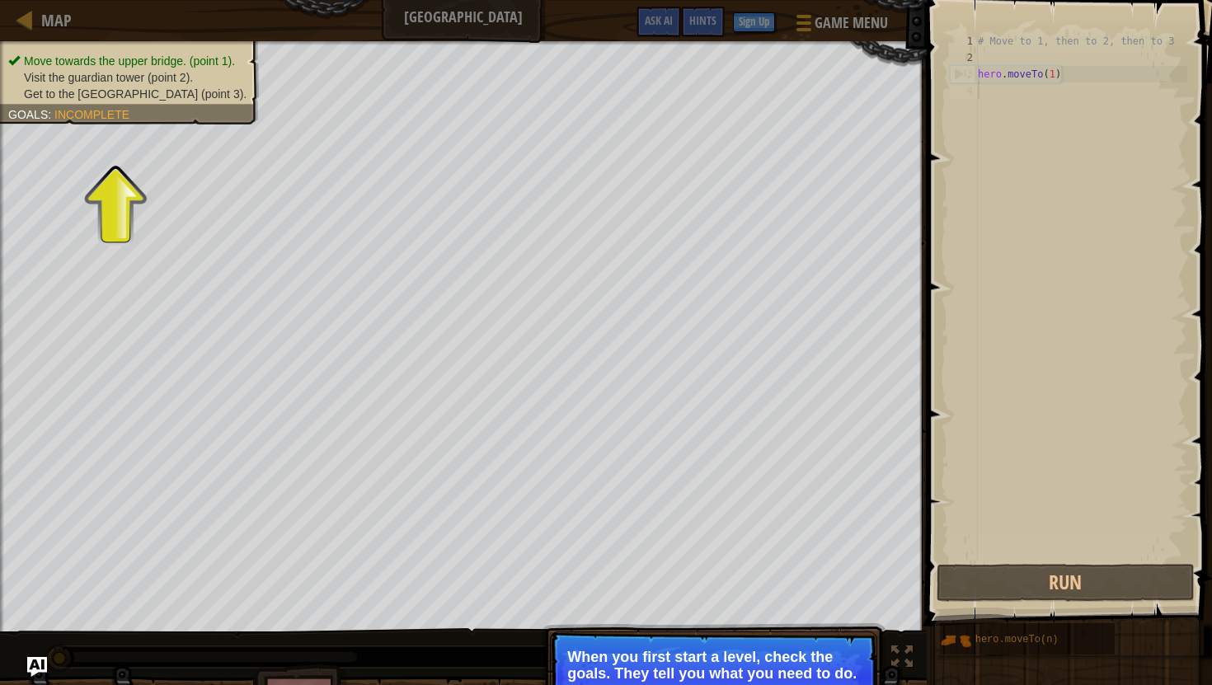
click at [664, 674] on p "When you first start a level, check the goals. They tell you what you need to d…" at bounding box center [713, 665] width 293 height 33
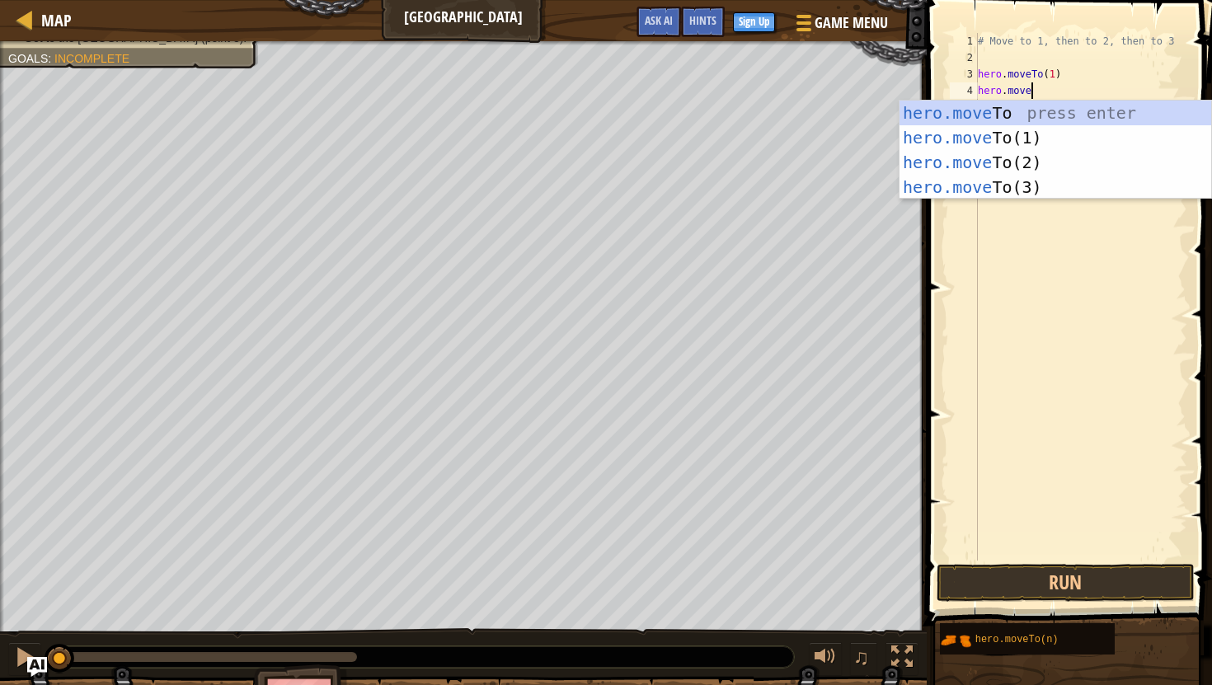
scroll to position [7, 3]
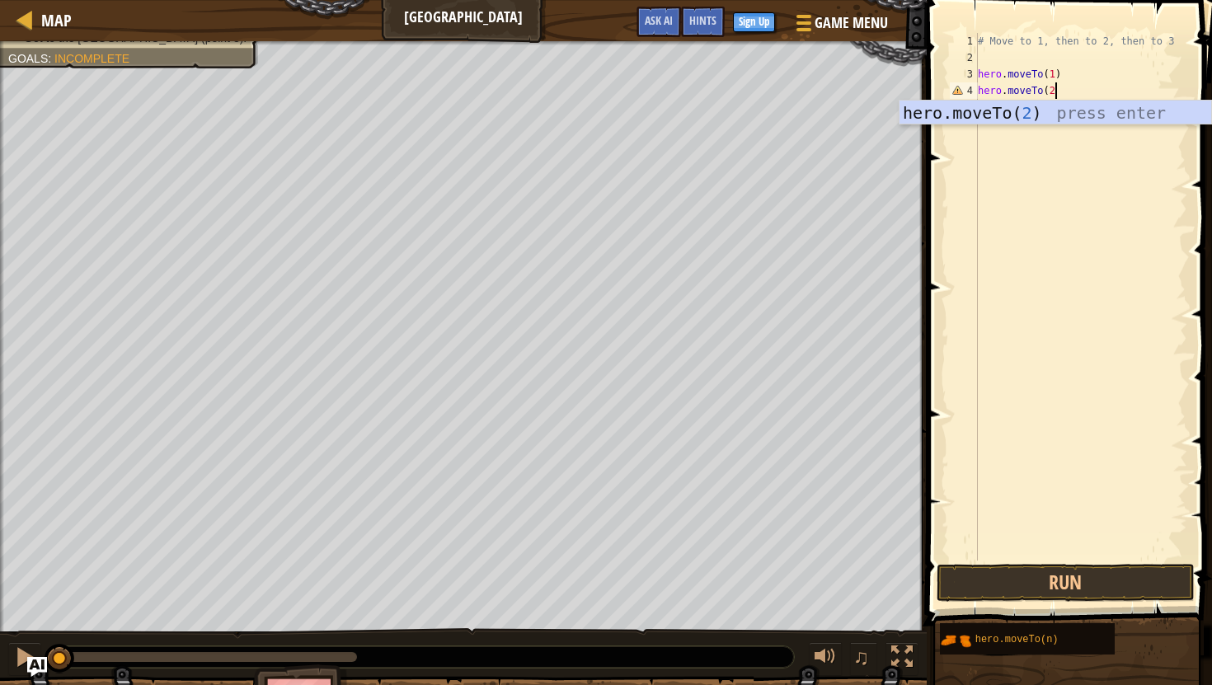
type textarea "hero.moveTo(2)"
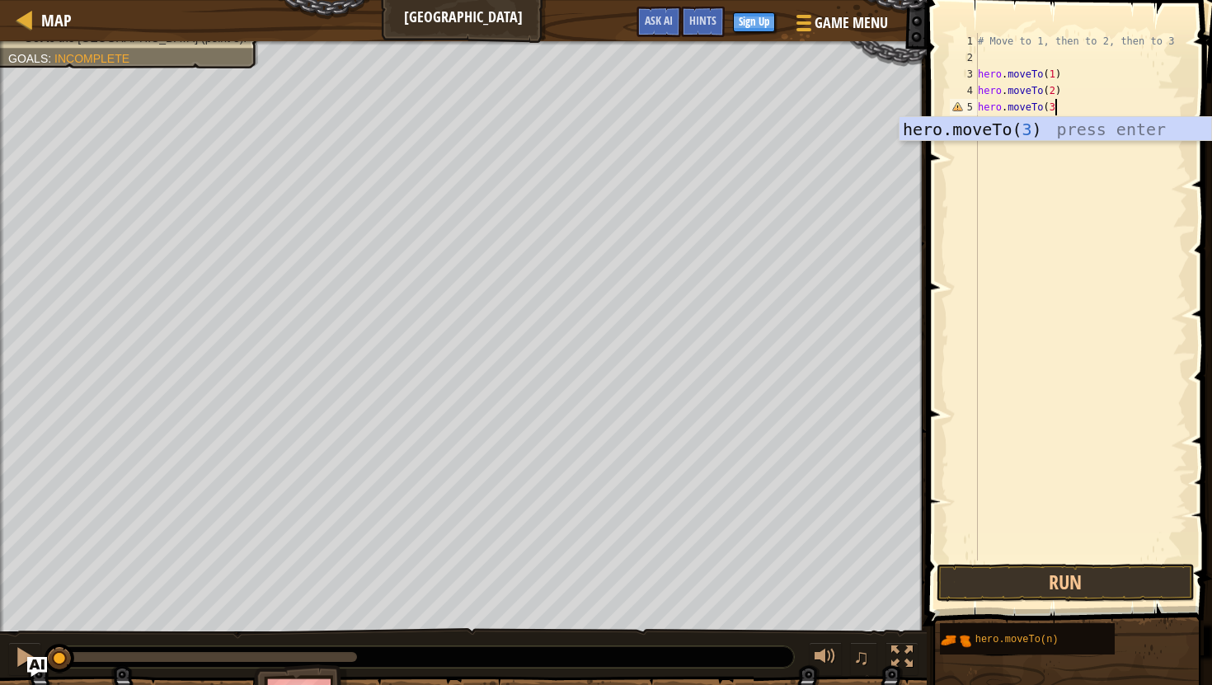
scroll to position [7, 6]
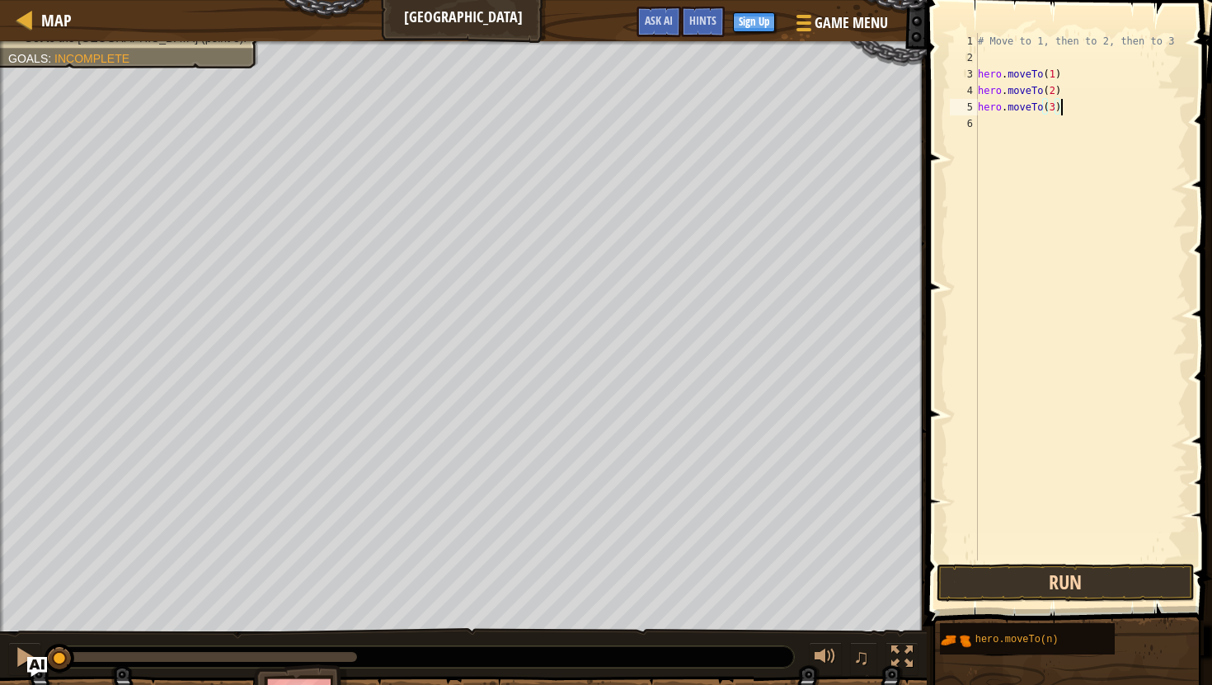
type textarea "hero.moveTo(3)"
click at [1038, 581] on button "Run" at bounding box center [1065, 583] width 257 height 38
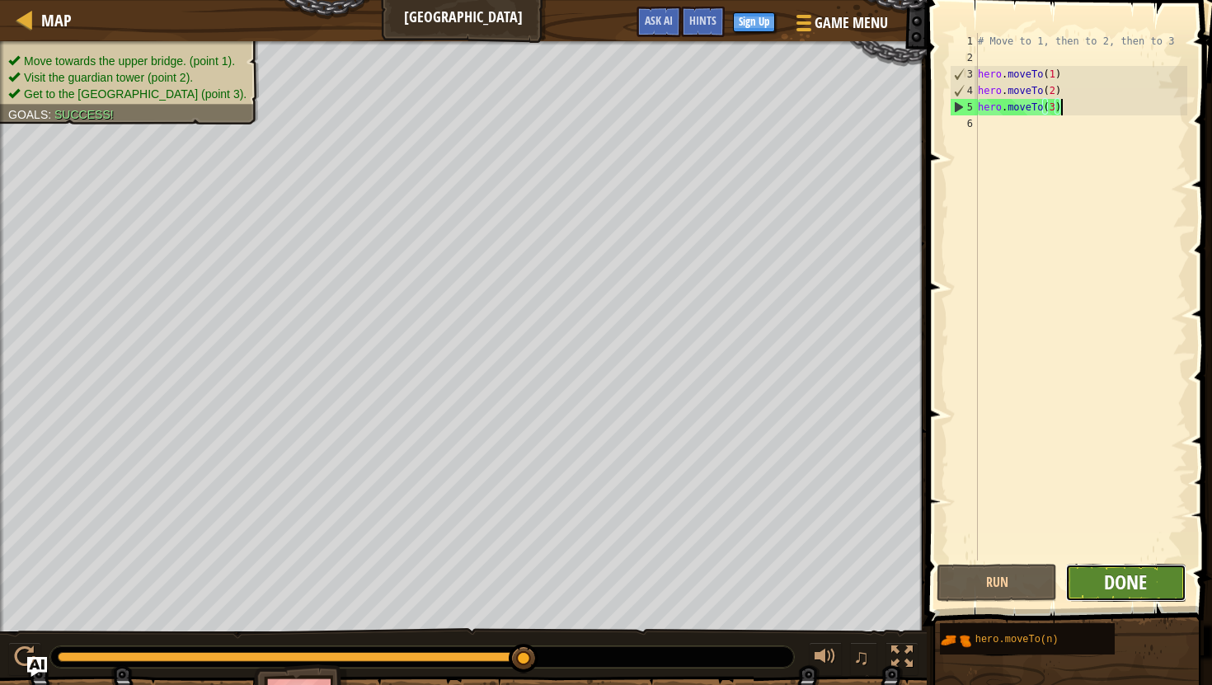
click at [1109, 586] on span "Done" at bounding box center [1125, 582] width 43 height 26
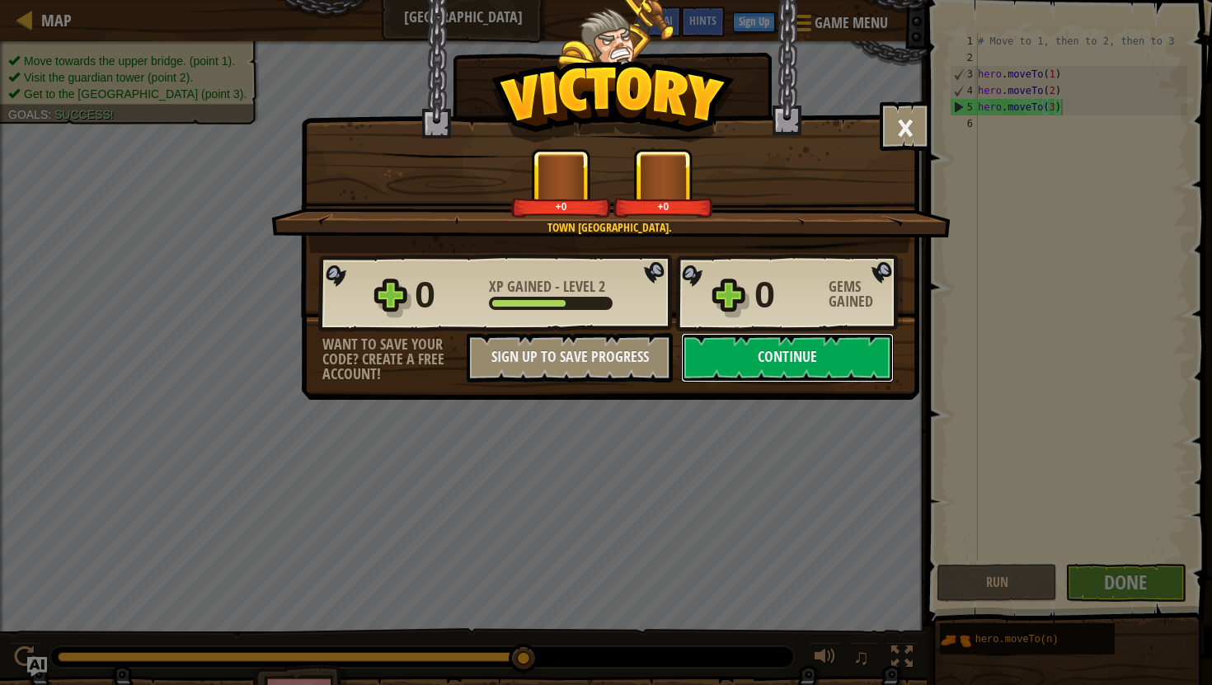
drag, startPoint x: 760, startPoint y: 367, endPoint x: 760, endPoint y: 390, distance: 23.1
click at [760, 390] on div "× Shortcuts can be dangerous. How fun was this level? Town [GEOGRAPHIC_DATA]. +…" at bounding box center [610, 200] width 618 height 400
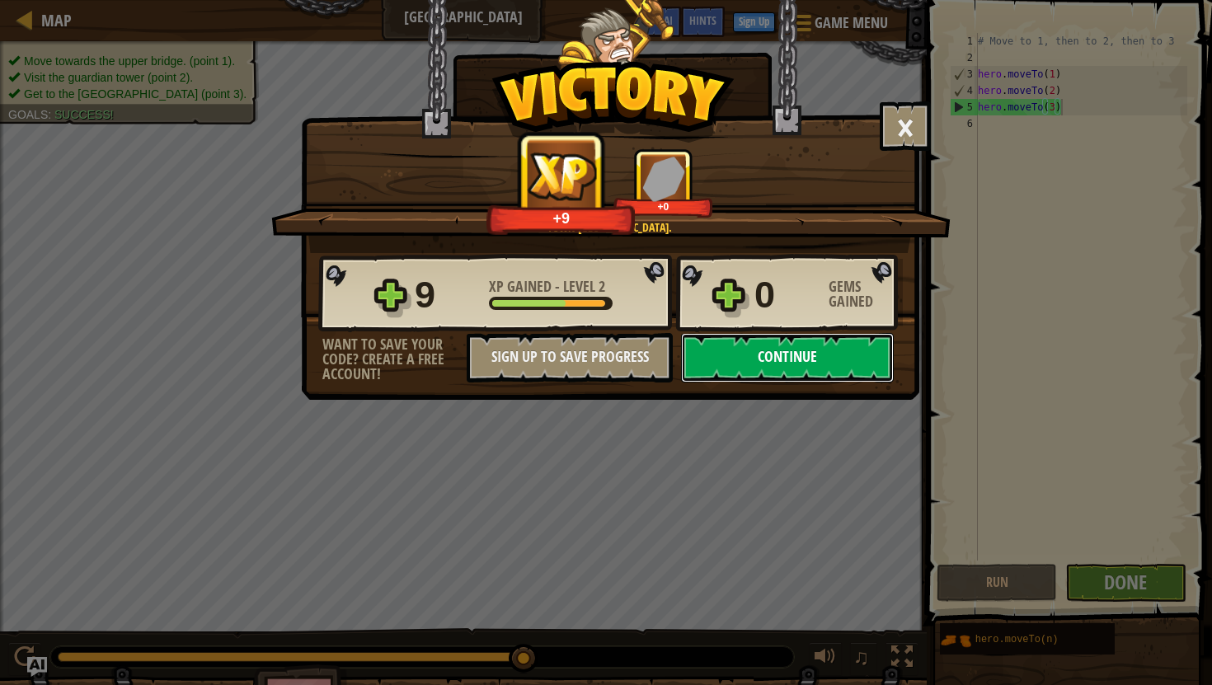
click at [747, 365] on button "Continue" at bounding box center [787, 357] width 213 height 49
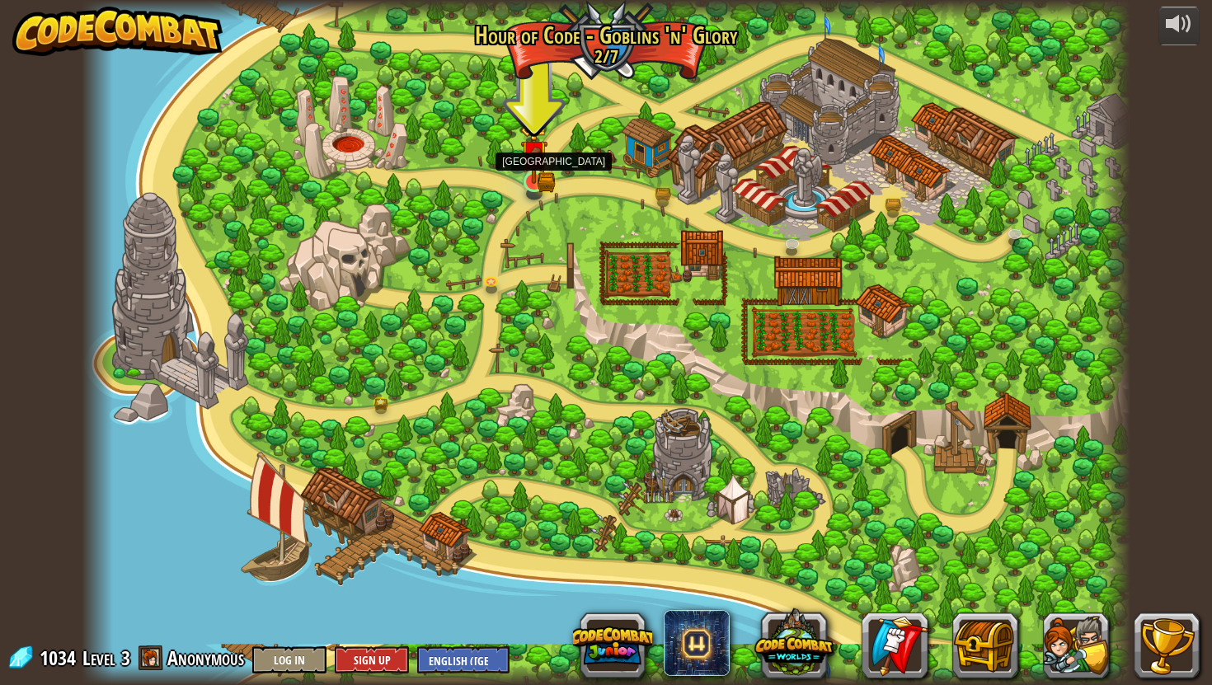
click at [534, 162] on img at bounding box center [534, 155] width 16 height 16
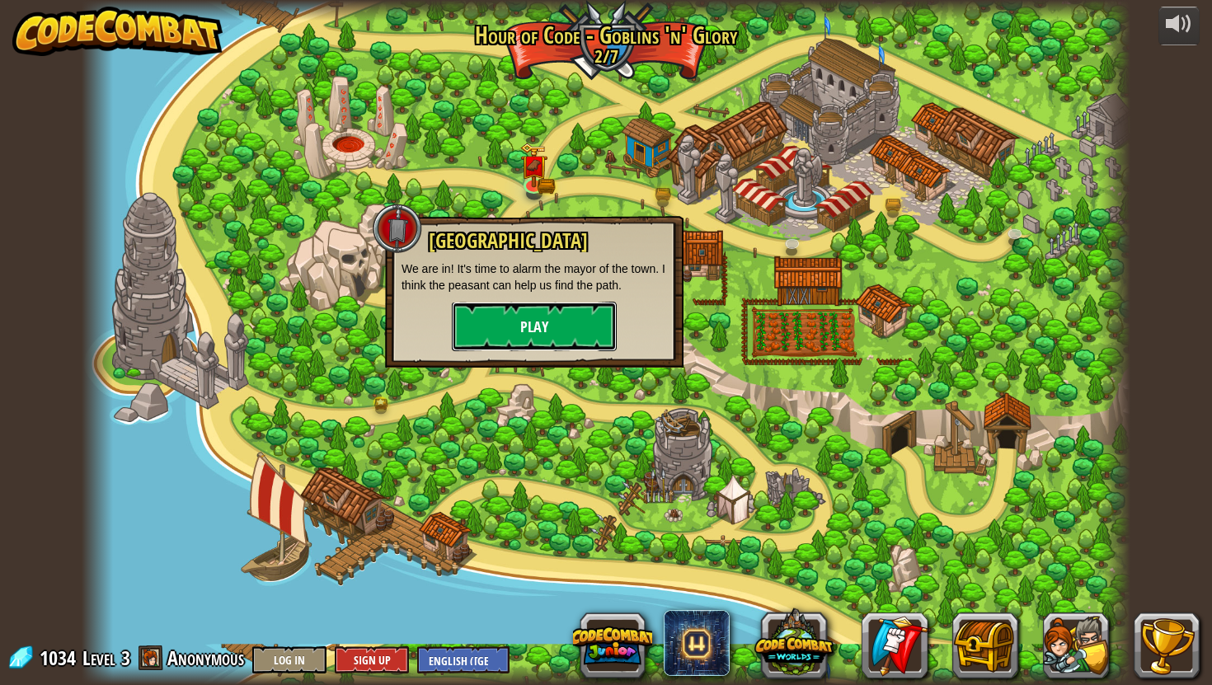
click at [521, 322] on button "Play" at bounding box center [534, 326] width 165 height 49
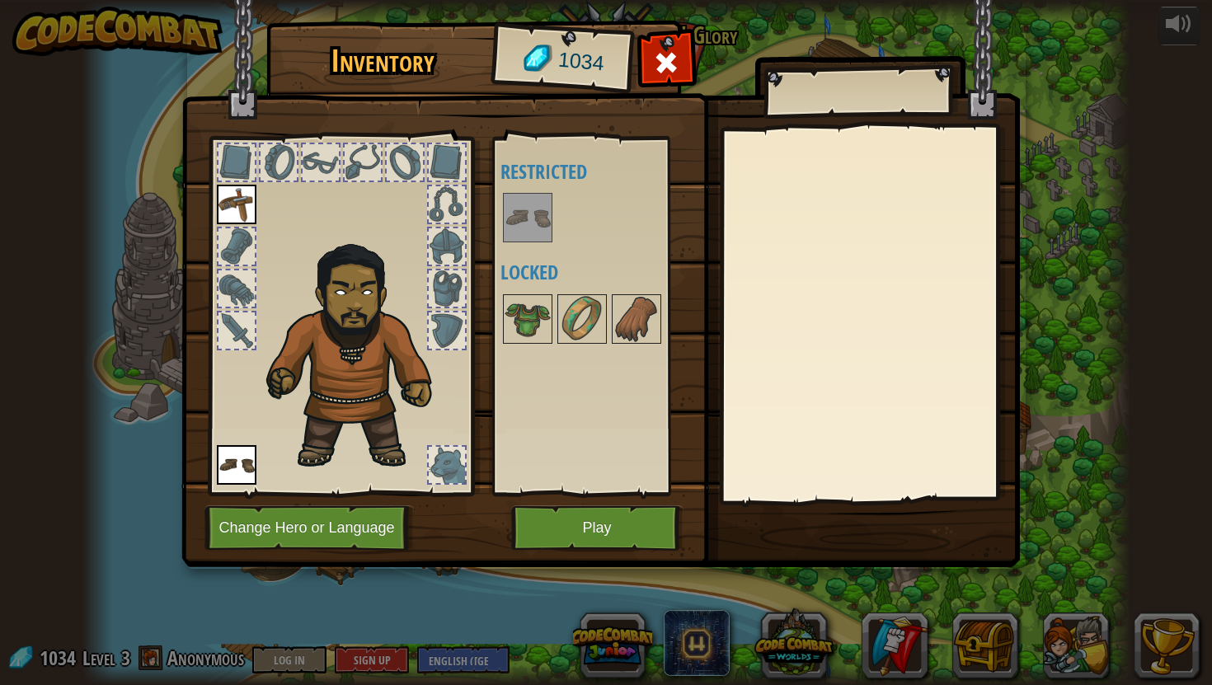
click at [530, 186] on div "Available Equip (double-click to equip) Restricted Locked" at bounding box center [598, 316] width 195 height 344
click at [532, 210] on img at bounding box center [528, 218] width 46 height 46
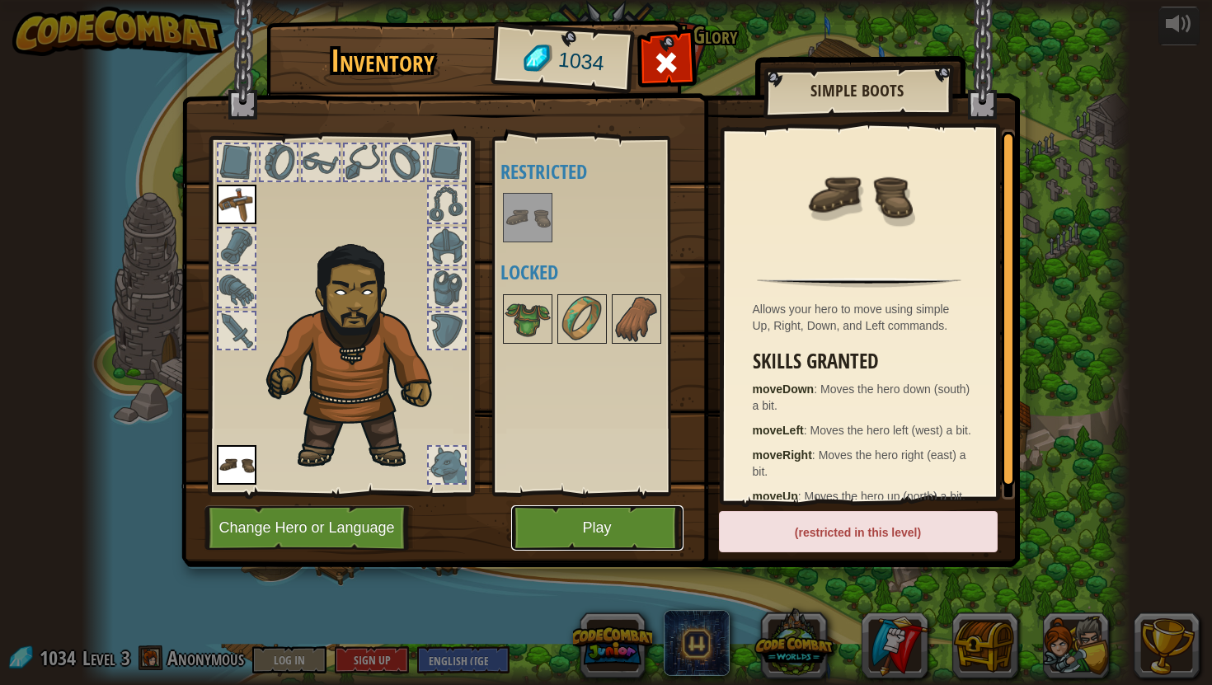
click at [599, 511] on button "Play" at bounding box center [597, 527] width 172 height 45
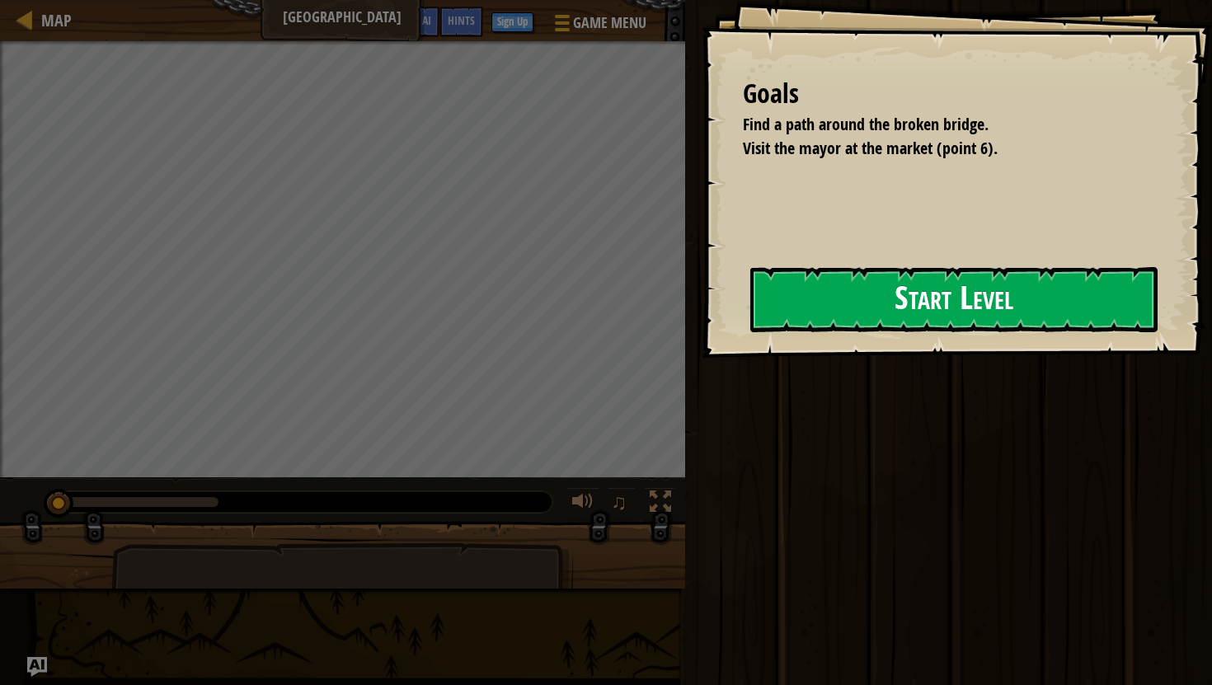
click at [822, 295] on button "Start Level" at bounding box center [953, 299] width 407 height 65
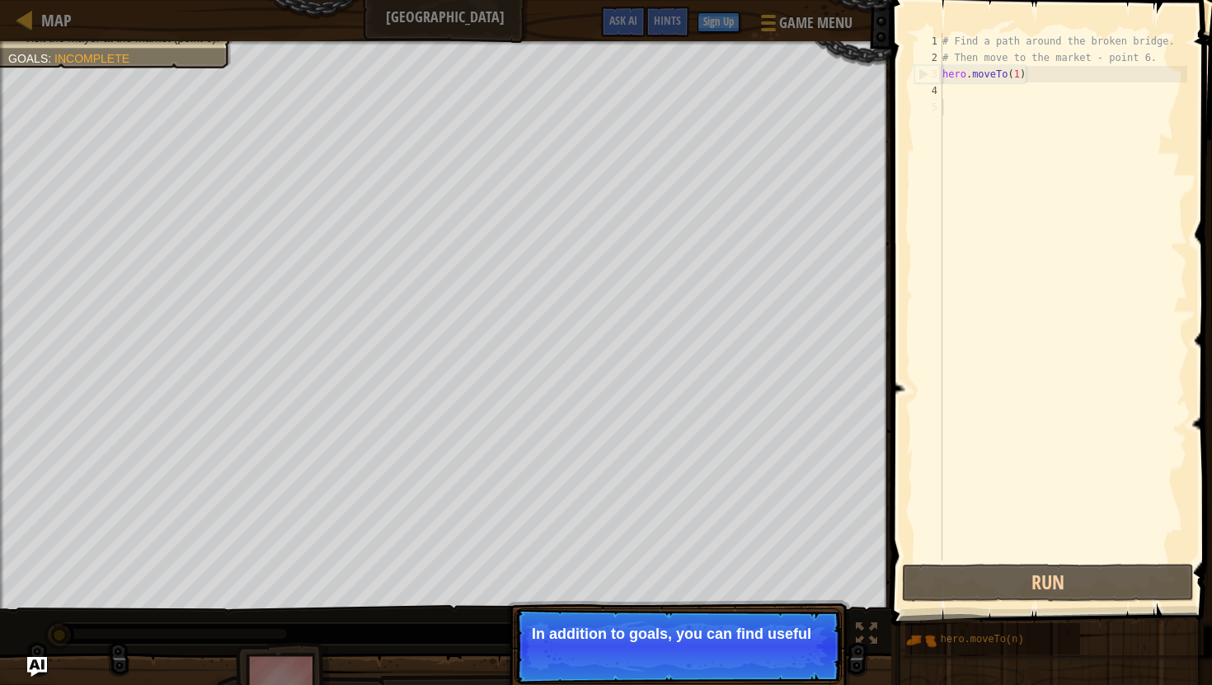
click at [636, 651] on p "Skip (esc) Continue In addition to goals, you can find useful" at bounding box center [678, 647] width 327 height 76
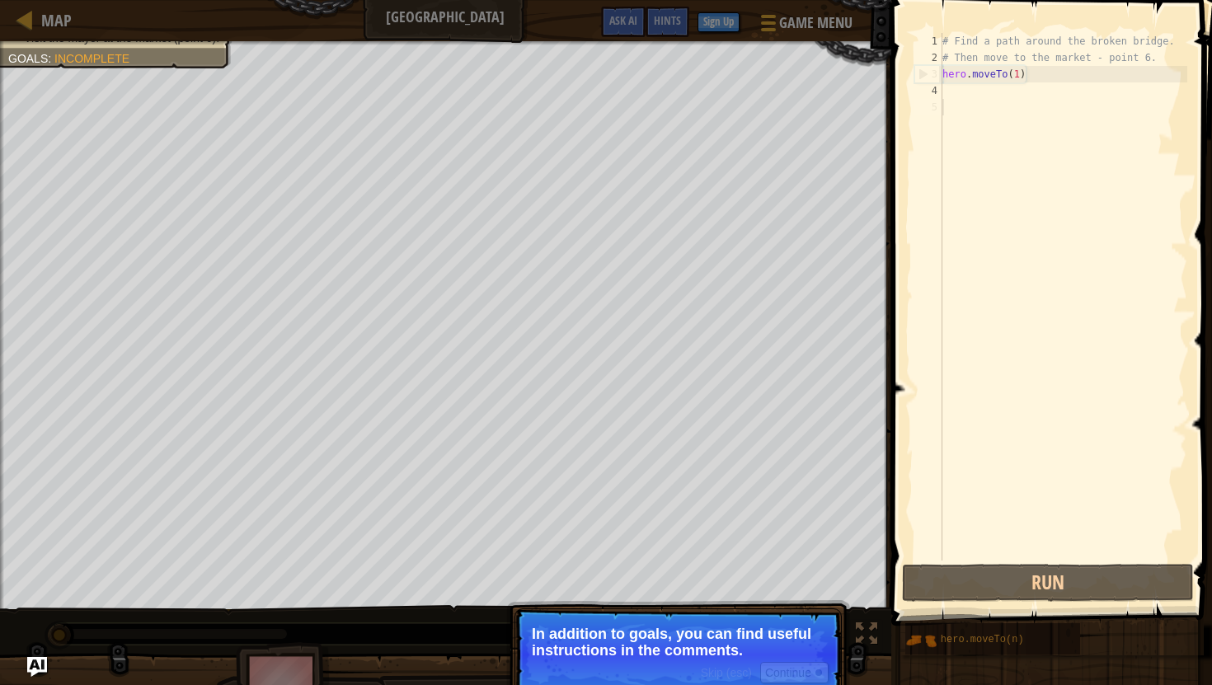
click at [677, 658] on p "In addition to goals, you can find useful instructions in the comments." at bounding box center [678, 642] width 293 height 33
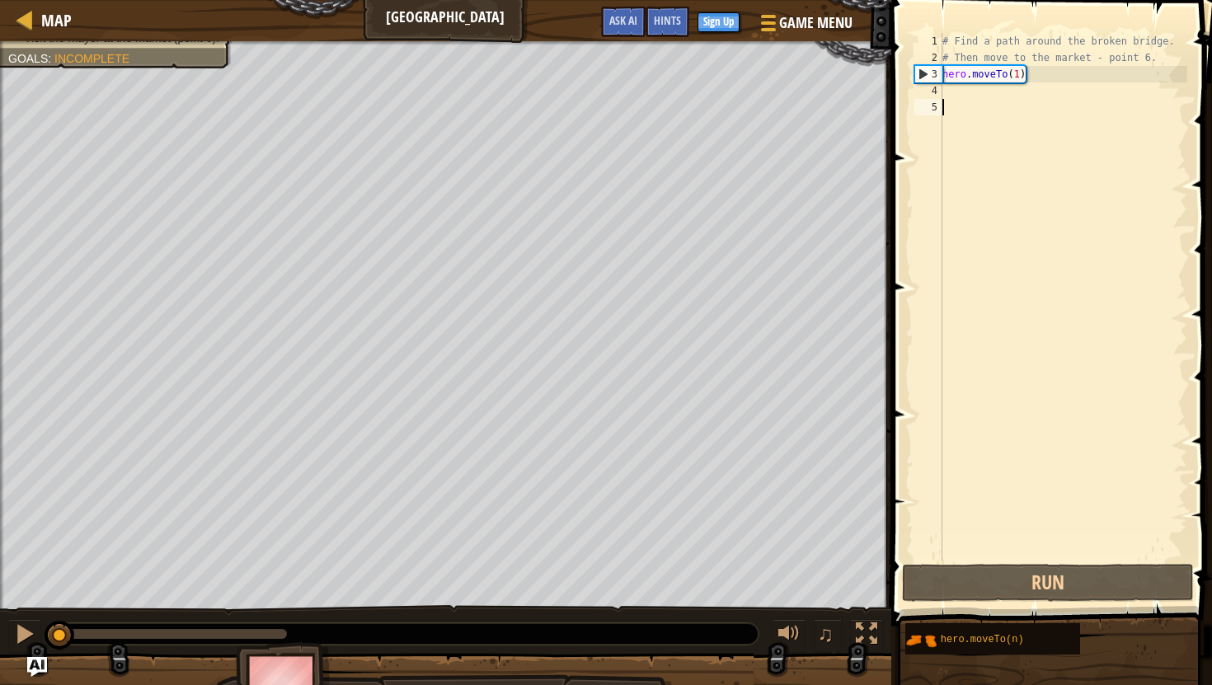
scroll to position [7, 0]
click at [948, 96] on div "# Find a path around the broken bridge. # Then move to the market - point 6. he…" at bounding box center [1063, 313] width 248 height 561
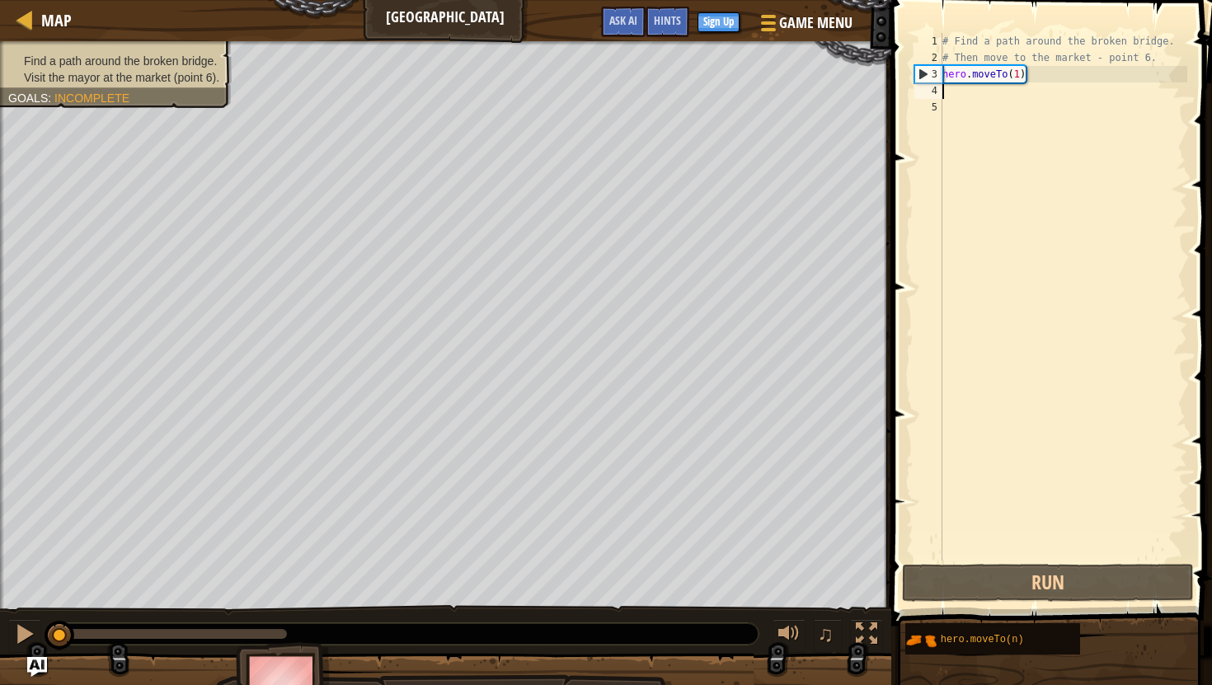
click at [168, 53] on ul "Find a path around the broken bridge. Visit the mayor at the market (point 6)." at bounding box center [115, 69] width 215 height 33
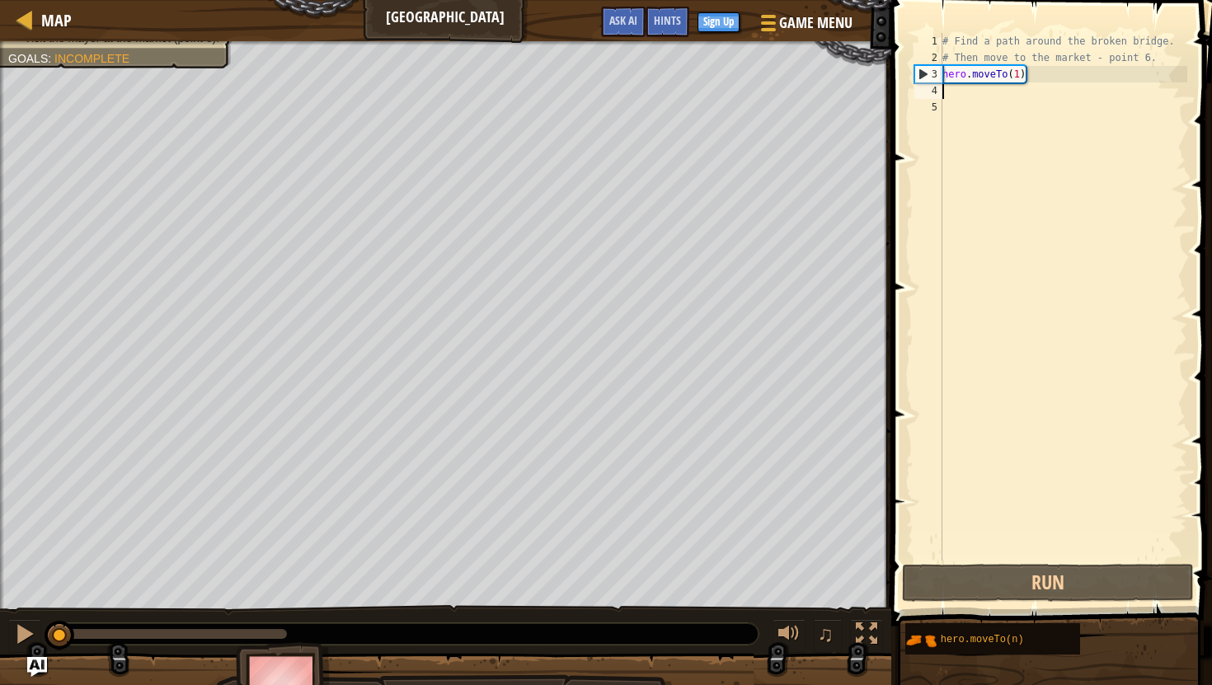
click at [960, 86] on div "# Find a path around the broken bridge. # Then move to the market - point 6. he…" at bounding box center [1063, 313] width 248 height 561
drag, startPoint x: 1037, startPoint y: 80, endPoint x: 930, endPoint y: 76, distance: 106.5
click at [930, 76] on div "1 2 3 4 5 # Find a path around the broken bridge. # Then move to the market - p…" at bounding box center [1049, 297] width 276 height 528
type textarea "hero.moveTo(1)"
click at [957, 95] on div "# Find a path around the broken bridge. # Then move to the market - point 6. he…" at bounding box center [1063, 313] width 248 height 561
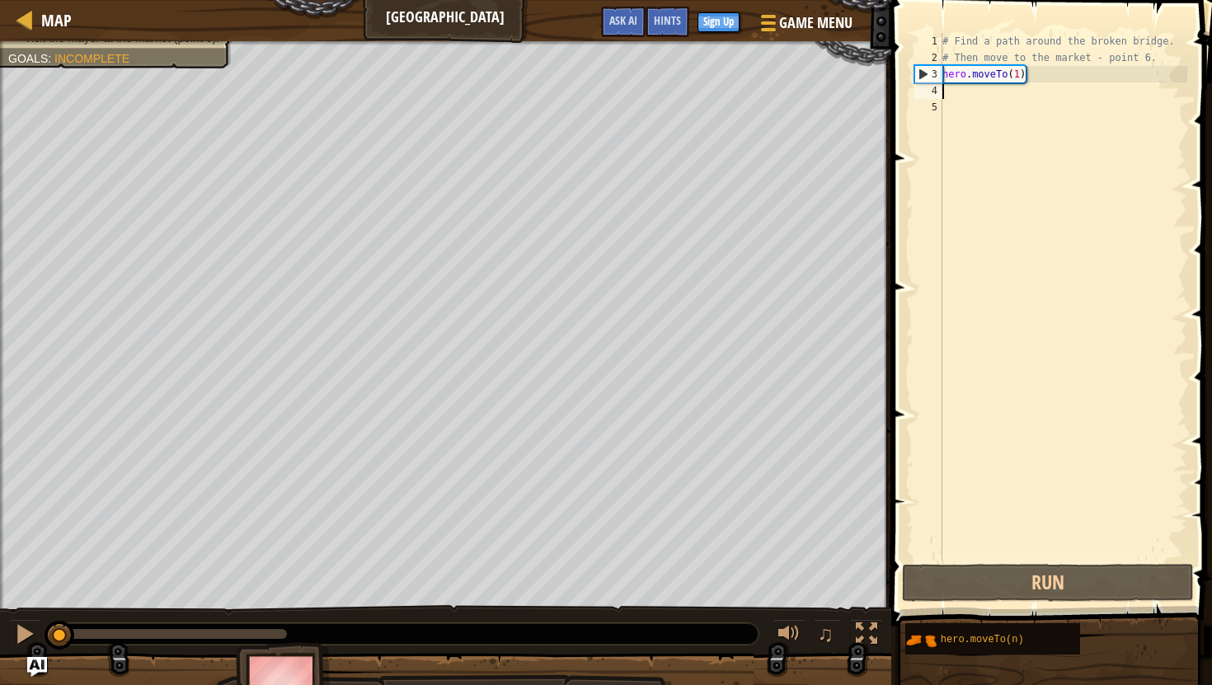
paste textarea "hero.moveTo(1)"
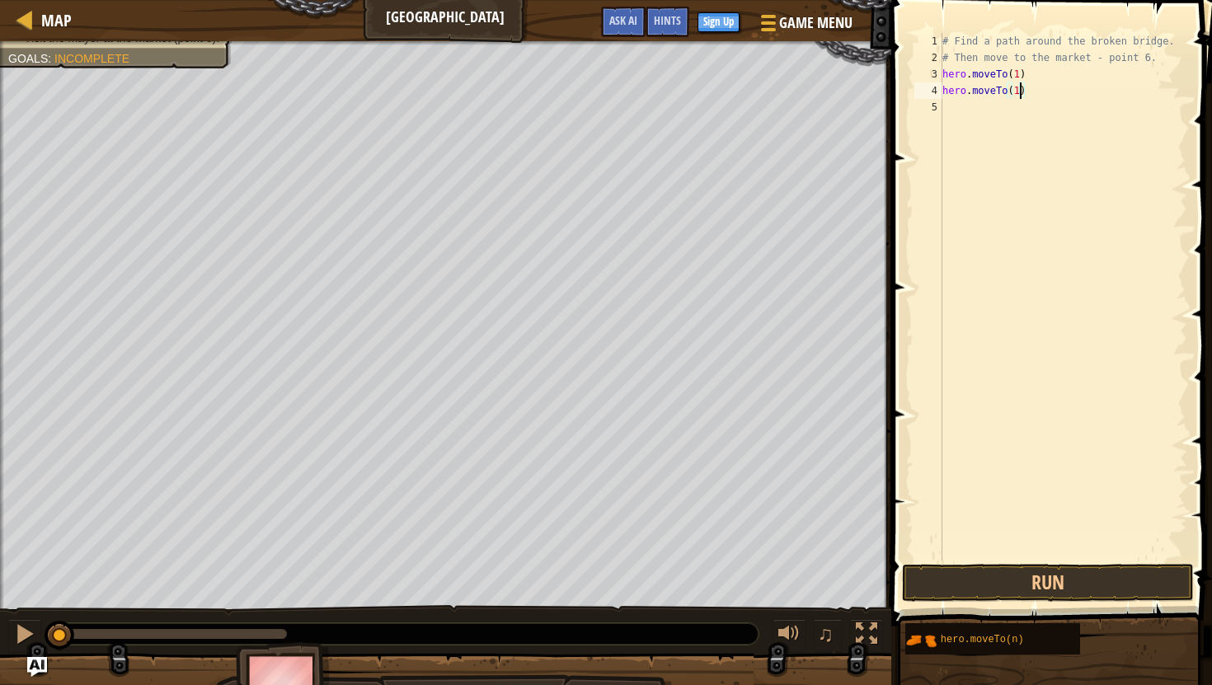
click at [1018, 93] on div "# Find a path around the broken bridge. # Then move to the market - point 6. he…" at bounding box center [1063, 313] width 248 height 561
type textarea "hero.moveTo(2)"
click at [952, 106] on div "# Find a path around the broken bridge. # Then move to the market - point 6. he…" at bounding box center [1063, 313] width 248 height 561
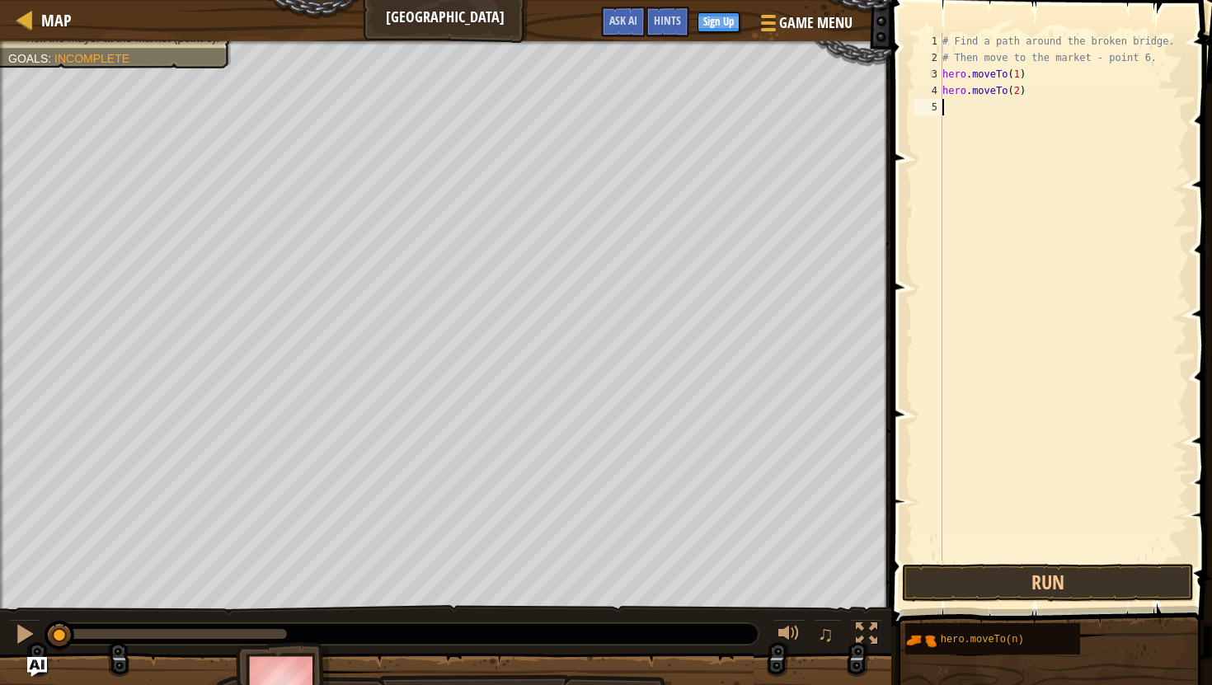
paste textarea "hero.moveTo(1)"
click at [1018, 109] on div "# Find a path around the broken bridge. # Then move to the market - point 6. he…" at bounding box center [1063, 313] width 248 height 561
type textarea "hero.moveTo(3)"
click at [947, 190] on div "# Find a path around the broken bridge. # Then move to the market - point 6. he…" at bounding box center [1063, 313] width 248 height 561
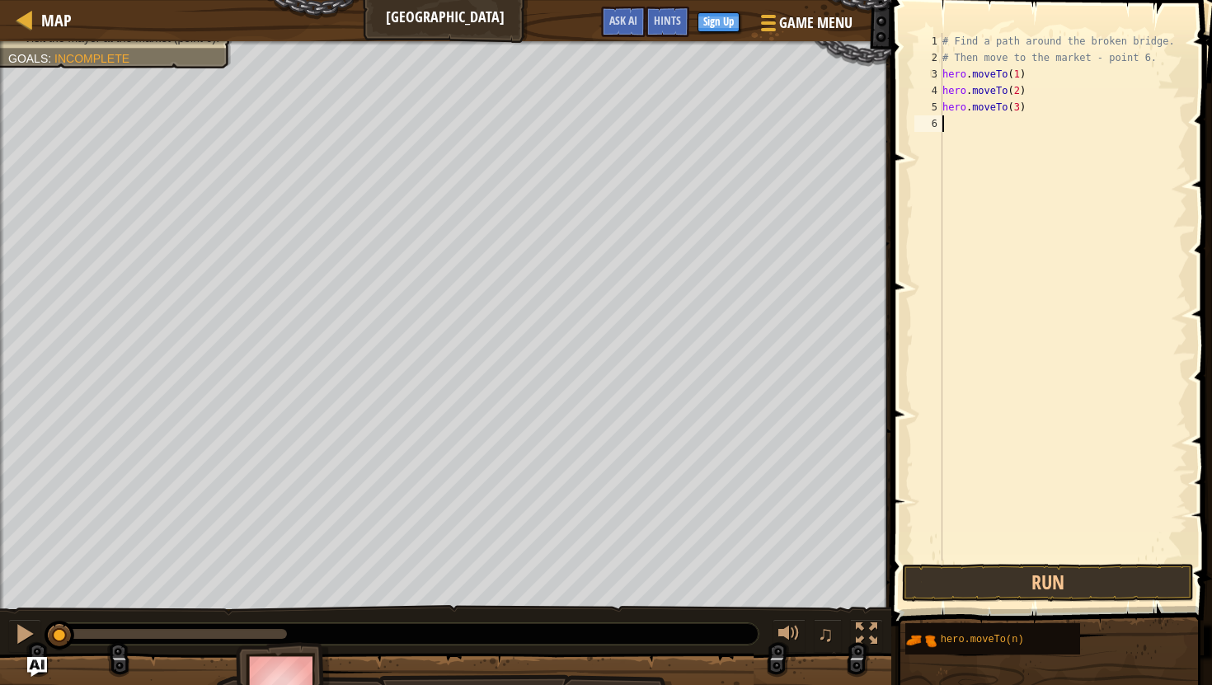
scroll to position [7, 0]
paste textarea "hero.moveTo(1)"
click at [1018, 128] on div "# Find a path around the broken bridge. # Then move to the market - point 6. he…" at bounding box center [1063, 313] width 248 height 561
type textarea "hero.moveTo(4)"
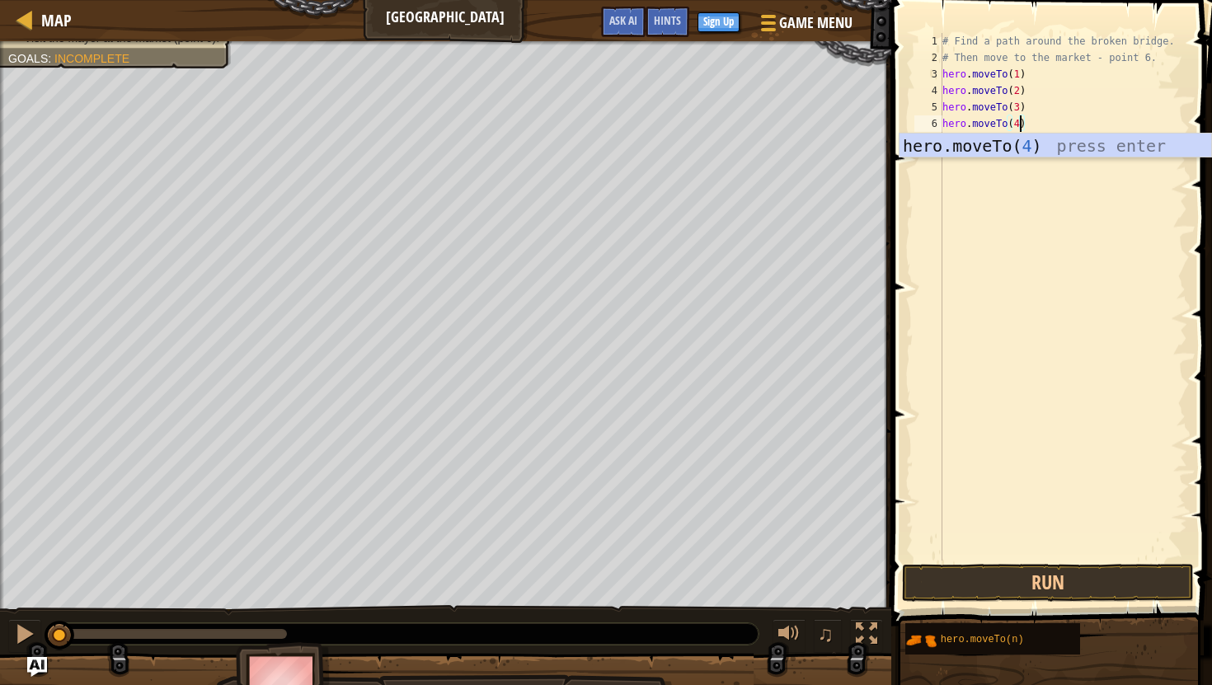
scroll to position [7, 6]
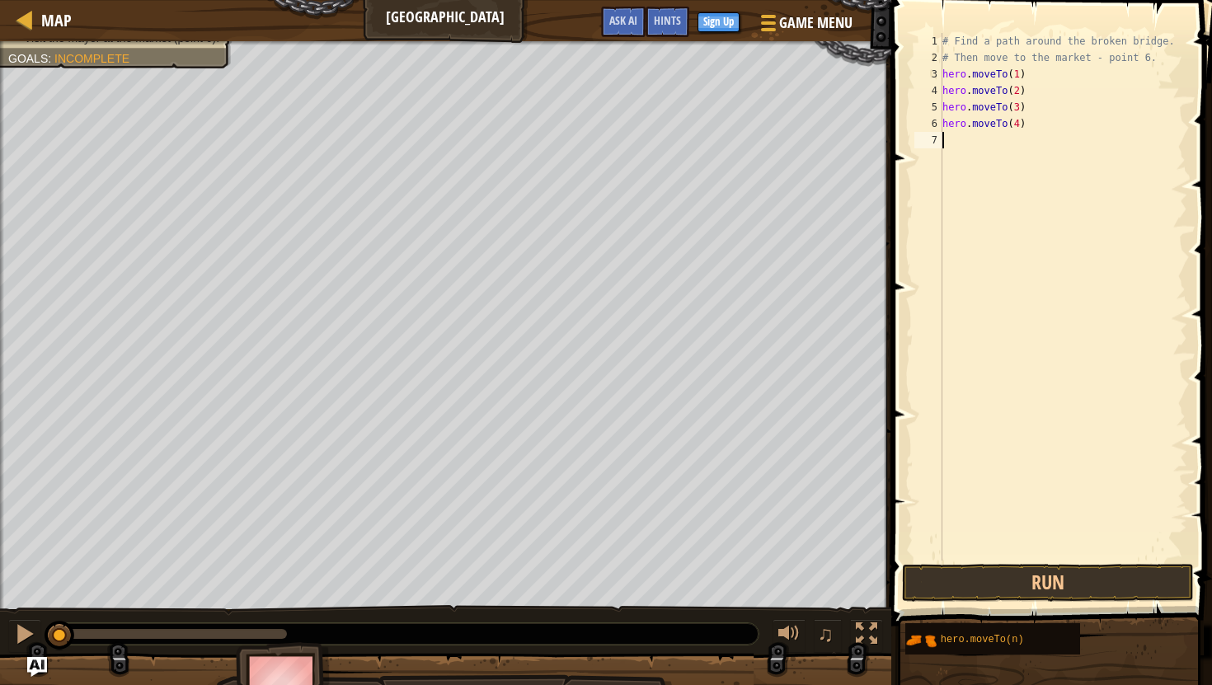
scroll to position [7, 0]
paste textarea "hero.moveTo(1)"
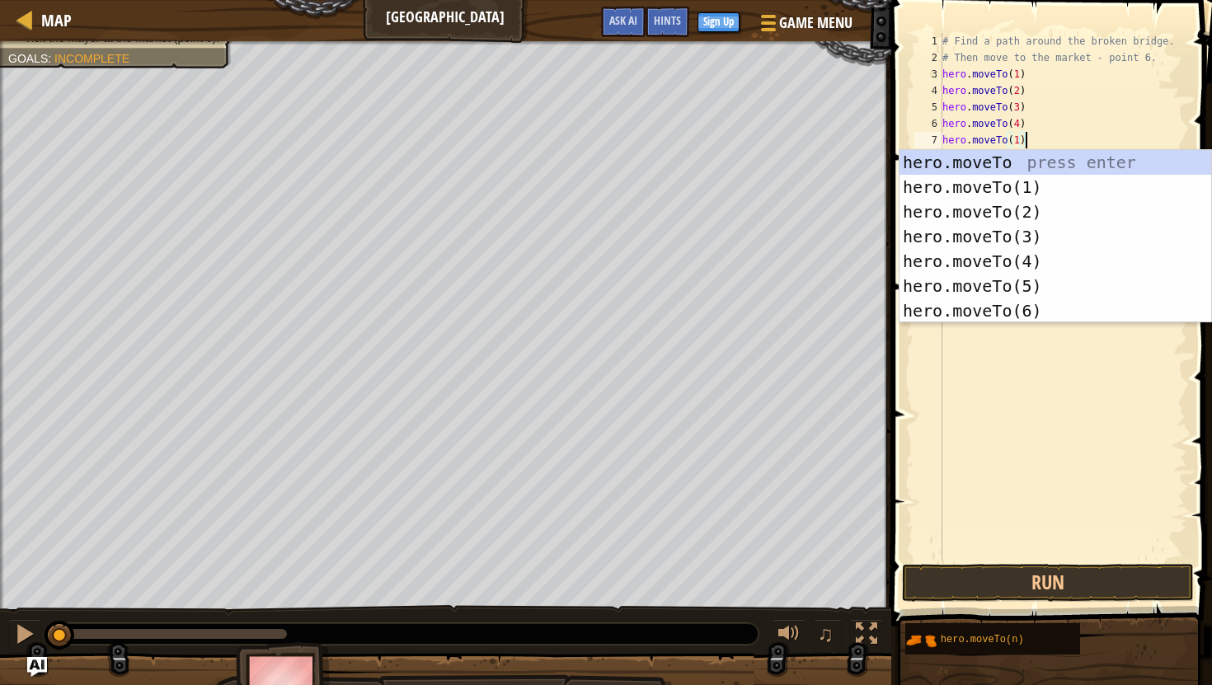
click at [1017, 140] on div "# Find a path around the broken bridge. # Then move to the market - point 6. he…" at bounding box center [1063, 313] width 248 height 561
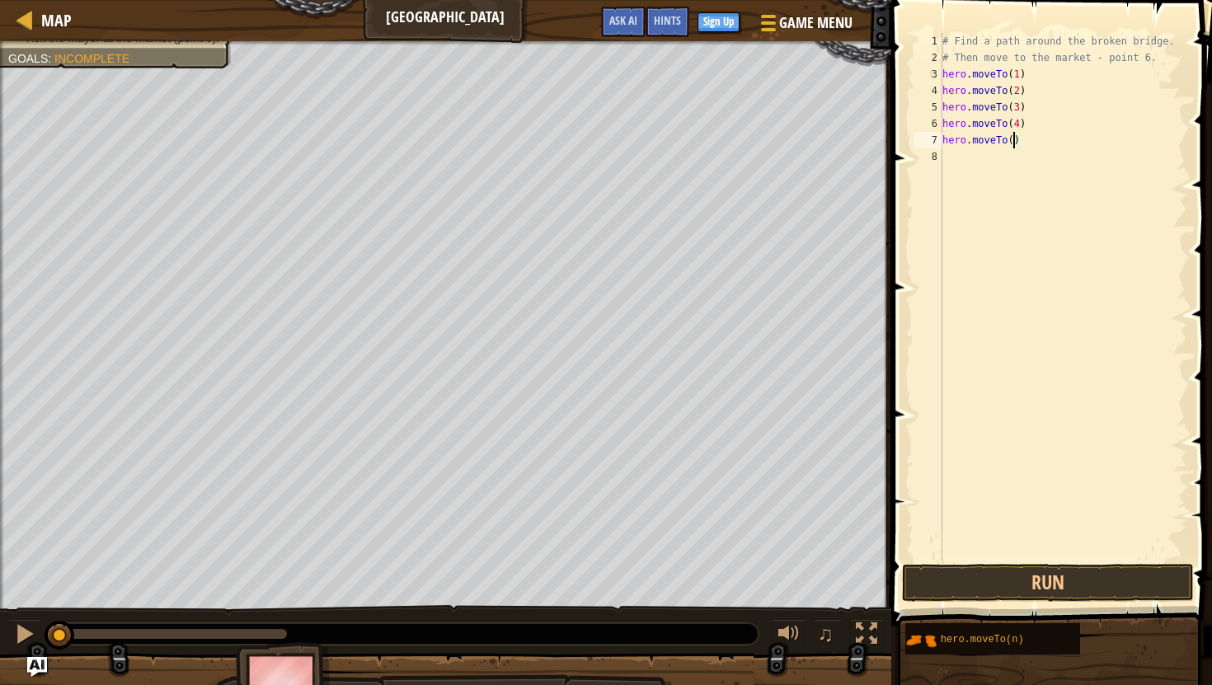
type textarea "hero.moveTo(5)"
click at [970, 298] on div "# Find a path around the broken bridge. # Then move to the market - point 6. he…" at bounding box center [1063, 313] width 248 height 561
click at [968, 156] on div "# Find a path around the broken bridge. # Then move to the market - point 6. he…" at bounding box center [1063, 313] width 248 height 561
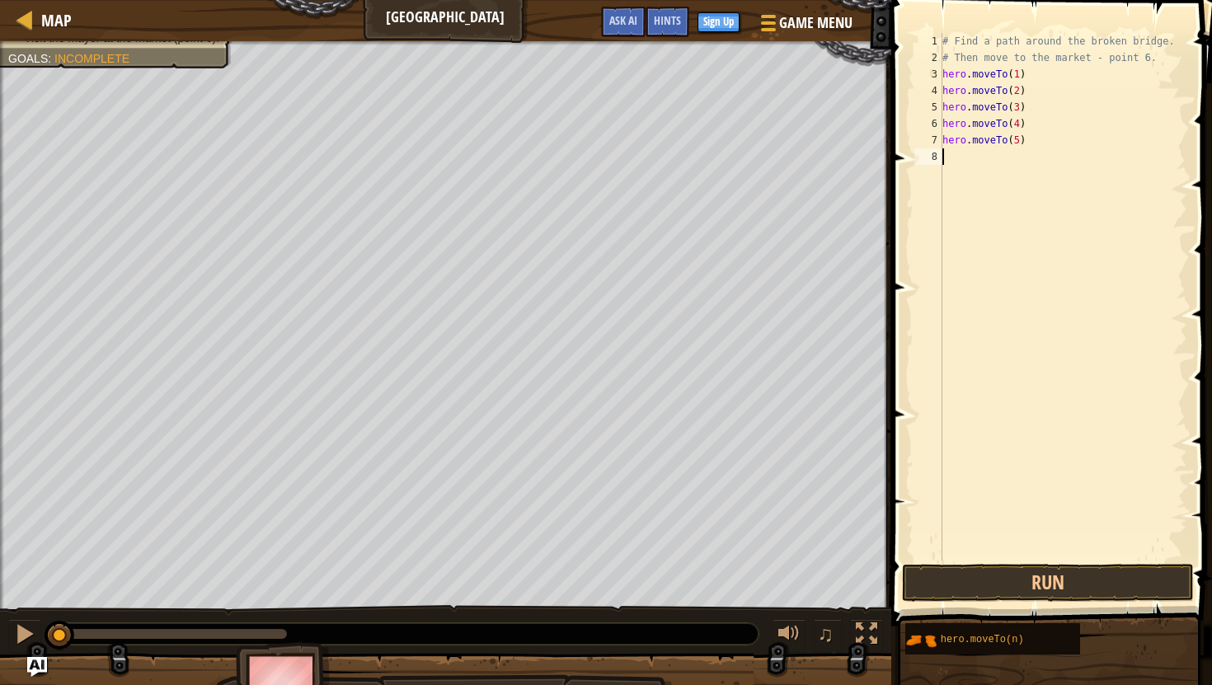
paste textarea "hero.moveTo(1)"
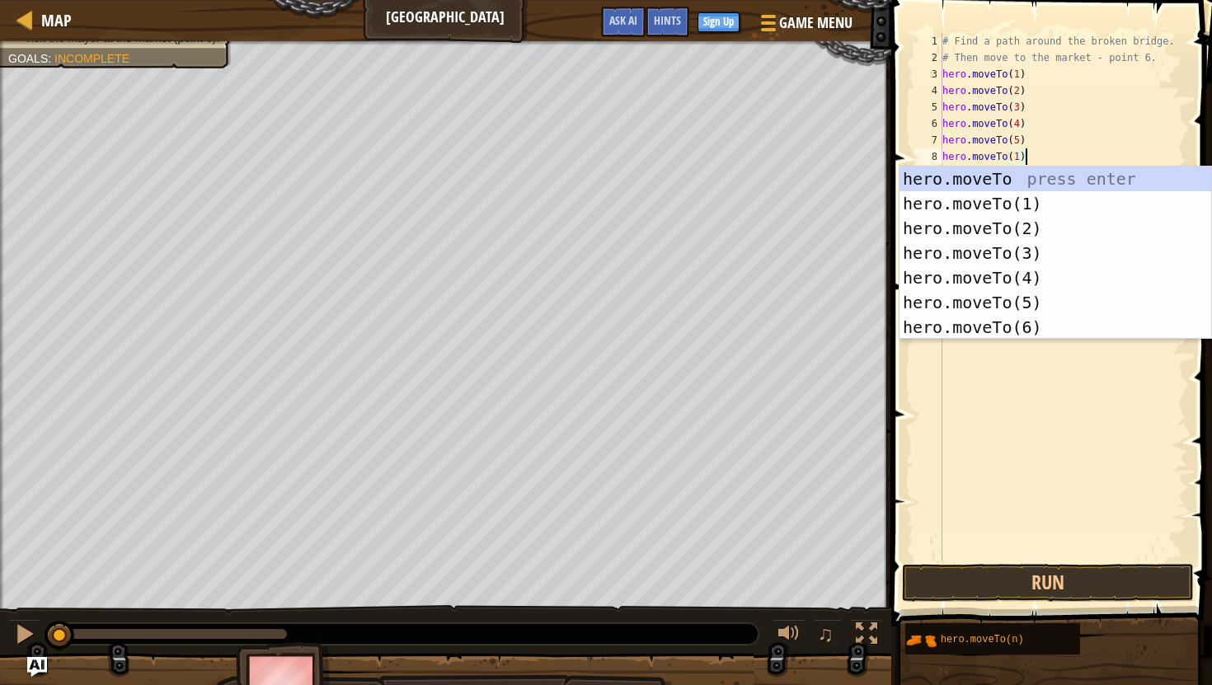
click at [1021, 157] on div "# Find a path around the broken bridge. # Then move to the market - point 6. he…" at bounding box center [1063, 313] width 248 height 561
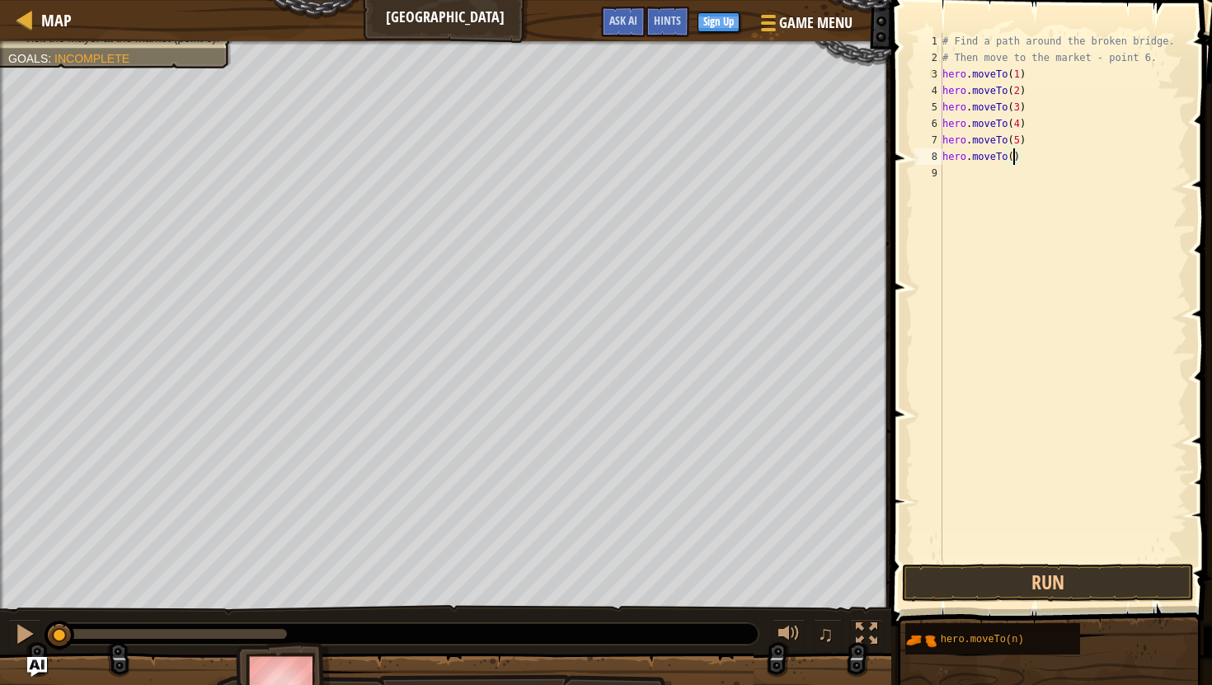
scroll to position [7, 6]
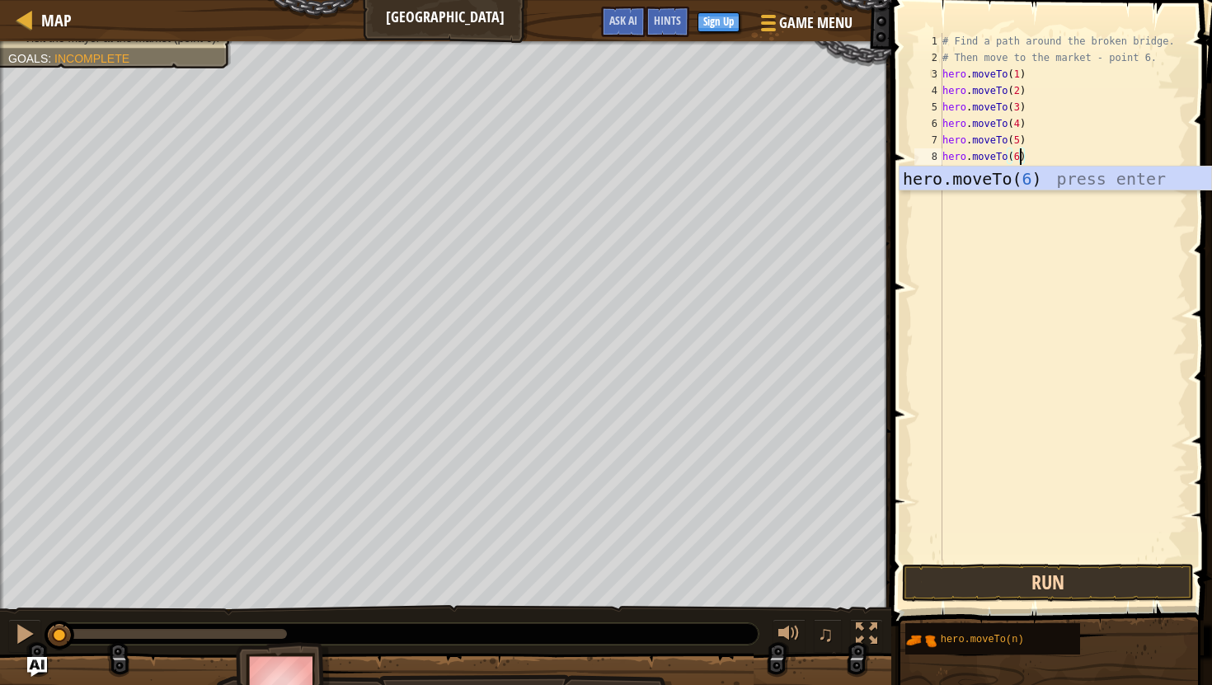
type textarea "hero.moveTo(6)"
click at [1001, 579] on button "Run" at bounding box center [1048, 583] width 292 height 38
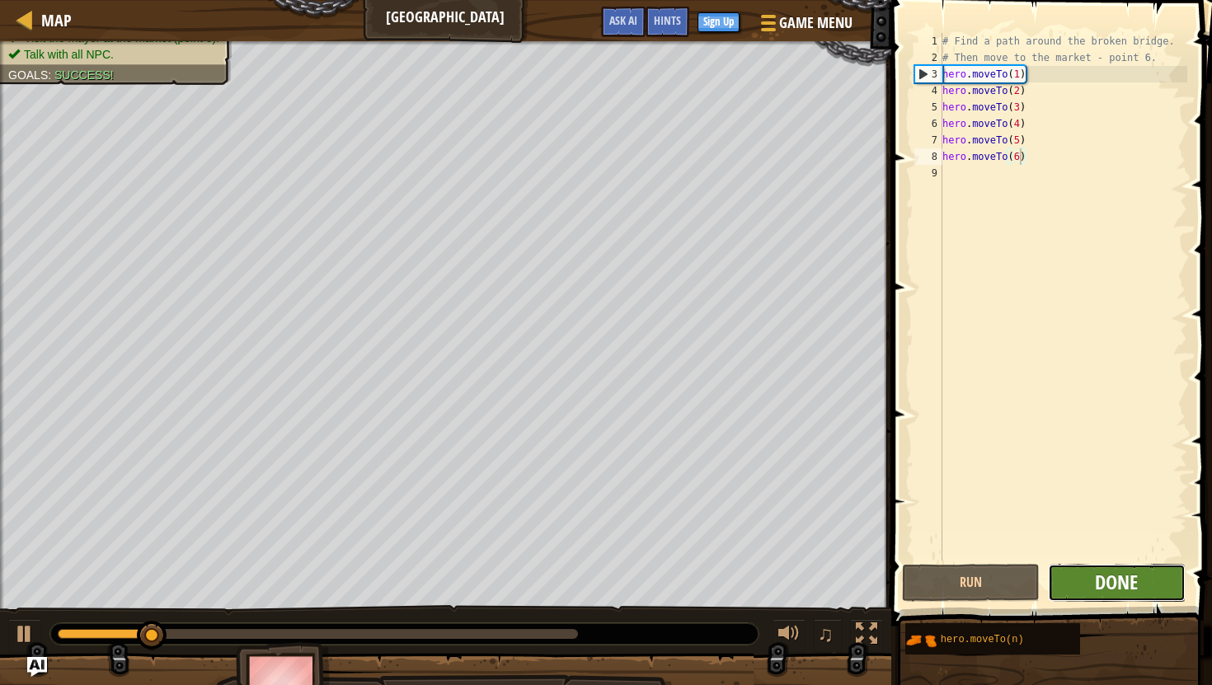
click at [1110, 595] on span "Done" at bounding box center [1116, 582] width 43 height 26
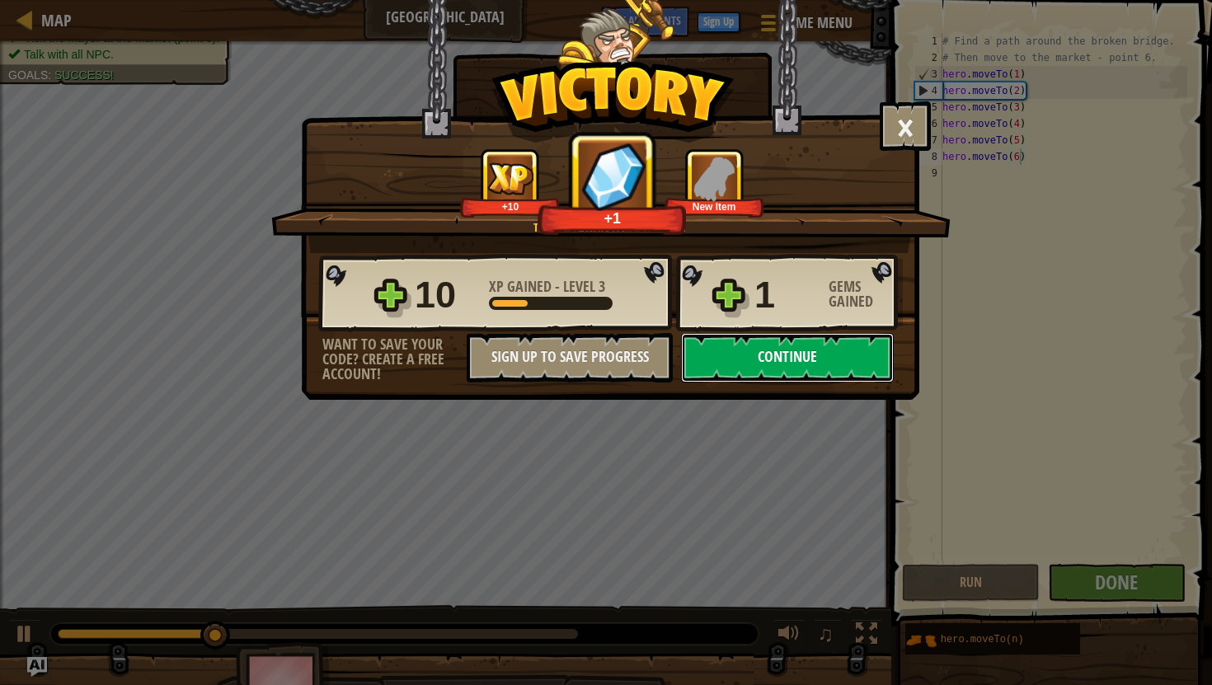
click at [786, 355] on button "Continue" at bounding box center [787, 357] width 213 height 49
